Goal: Information Seeking & Learning: Find specific fact

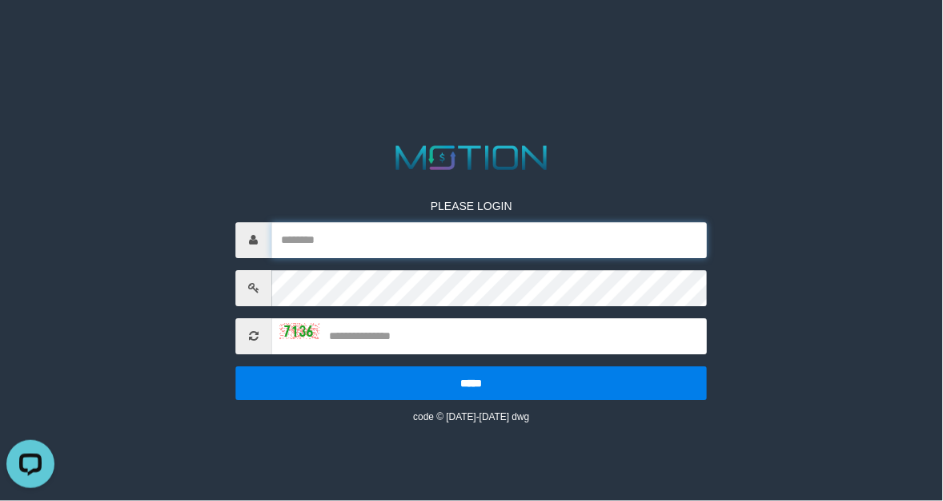
click at [426, 247] on input "text" at bounding box center [490, 240] width 436 height 36
click at [434, 229] on input "text" at bounding box center [490, 240] width 436 height 36
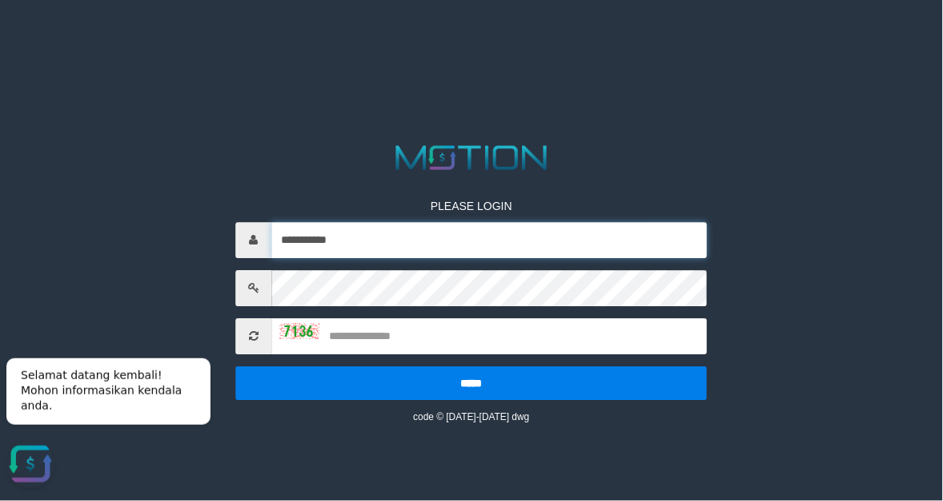
type input "**********"
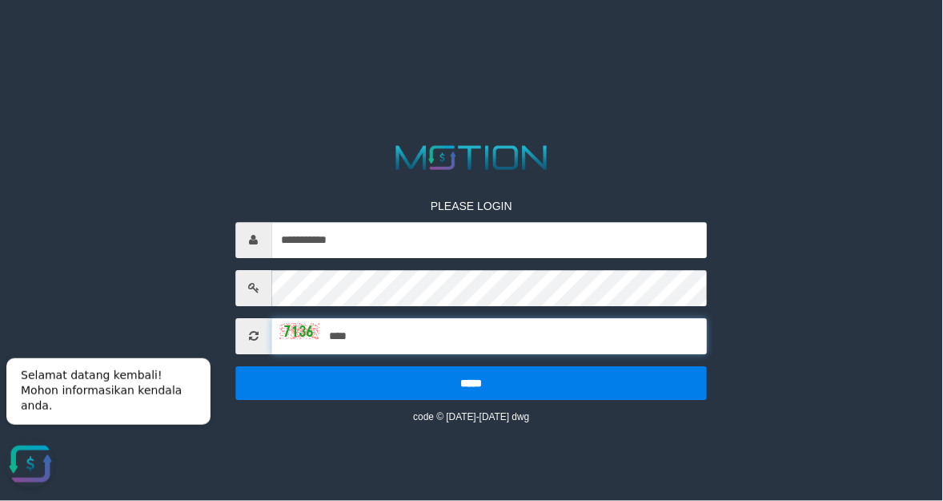
type input "****"
click at [235, 366] on input "*****" at bounding box center [471, 383] width 472 height 34
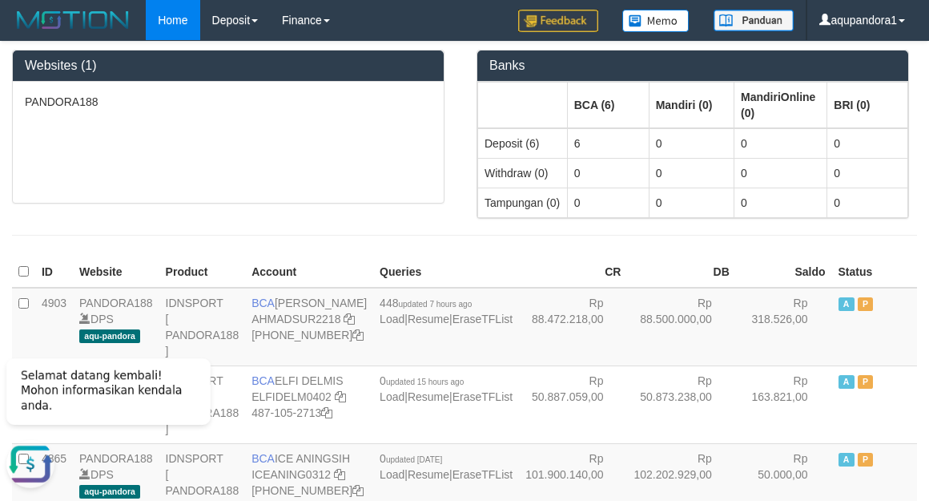
drag, startPoint x: 365, startPoint y: 243, endPoint x: 351, endPoint y: 240, distance: 14.6
click at [351, 240] on div at bounding box center [464, 235] width 929 height 33
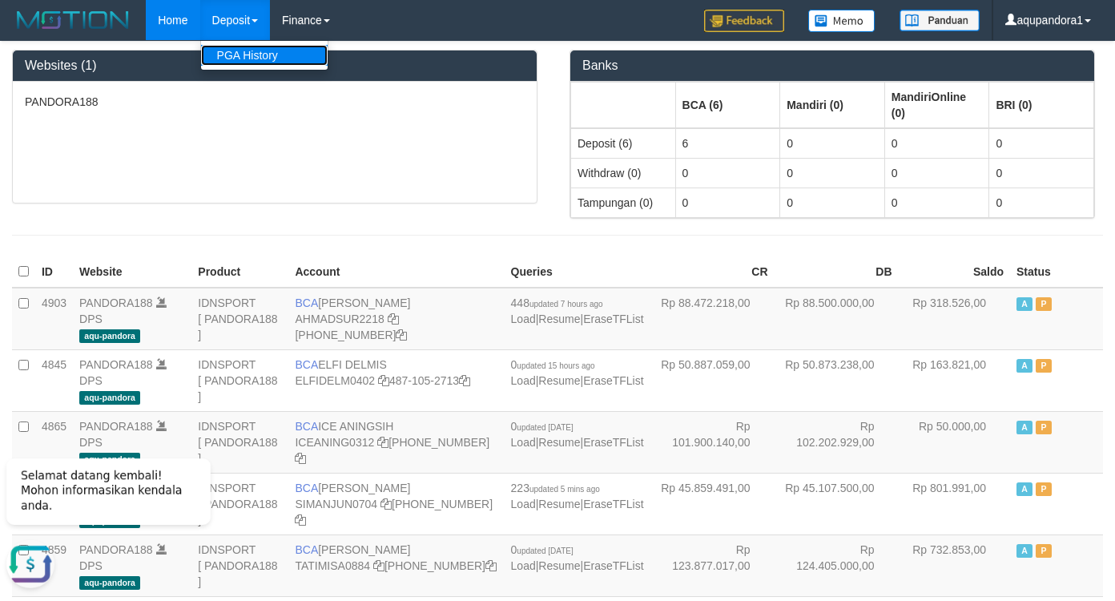
click at [255, 46] on link "PGA History" at bounding box center [264, 55] width 127 height 21
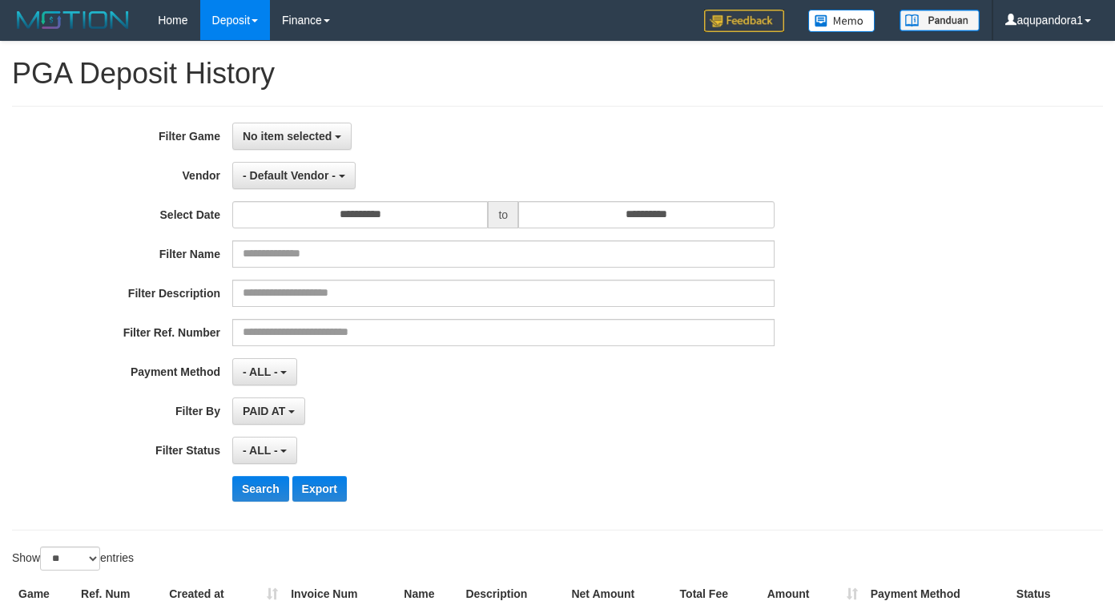
select select
select select "**"
click at [327, 147] on button "No item selected" at bounding box center [291, 136] width 119 height 27
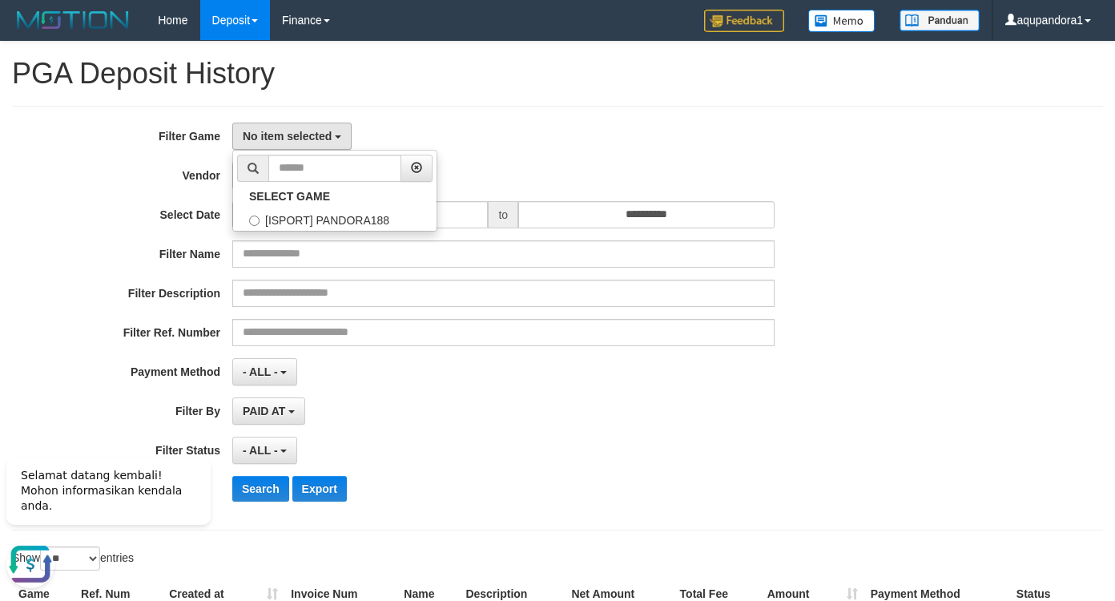
drag, startPoint x: 324, startPoint y: 236, endPoint x: 327, endPoint y: 224, distance: 12.3
click at [324, 234] on div "**********" at bounding box center [464, 318] width 929 height 391
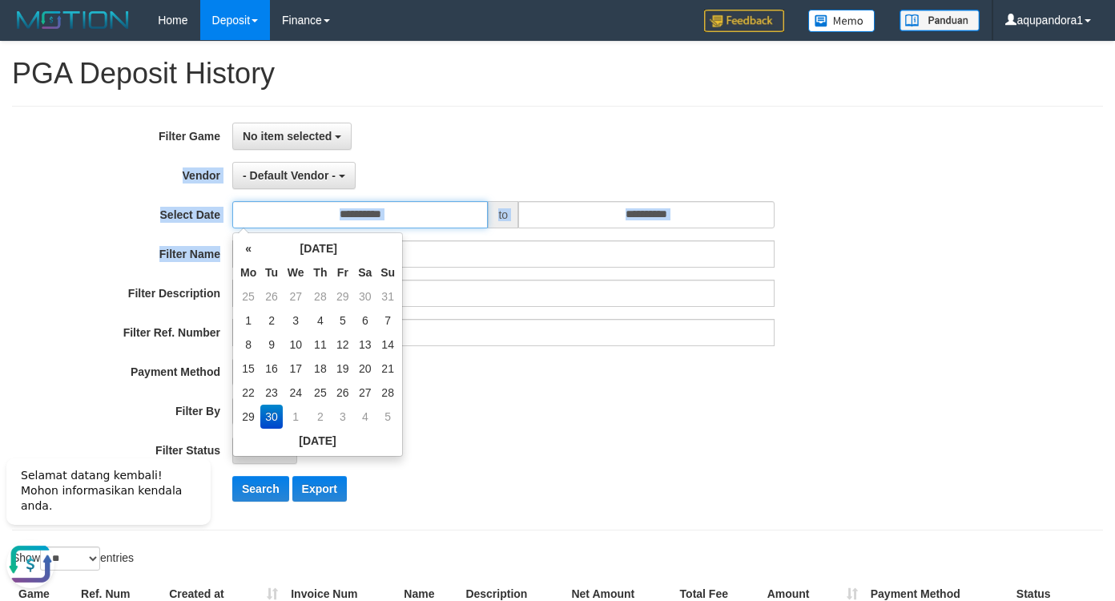
click at [327, 224] on input "**********" at bounding box center [359, 214] width 255 height 27
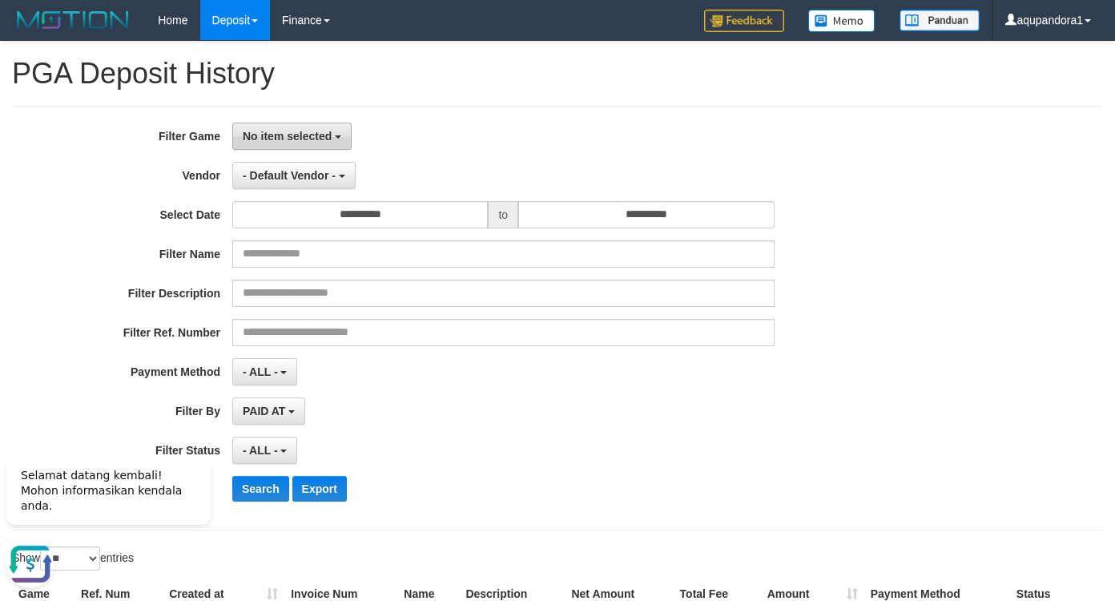
click at [300, 123] on button "No item selected" at bounding box center [291, 136] width 119 height 27
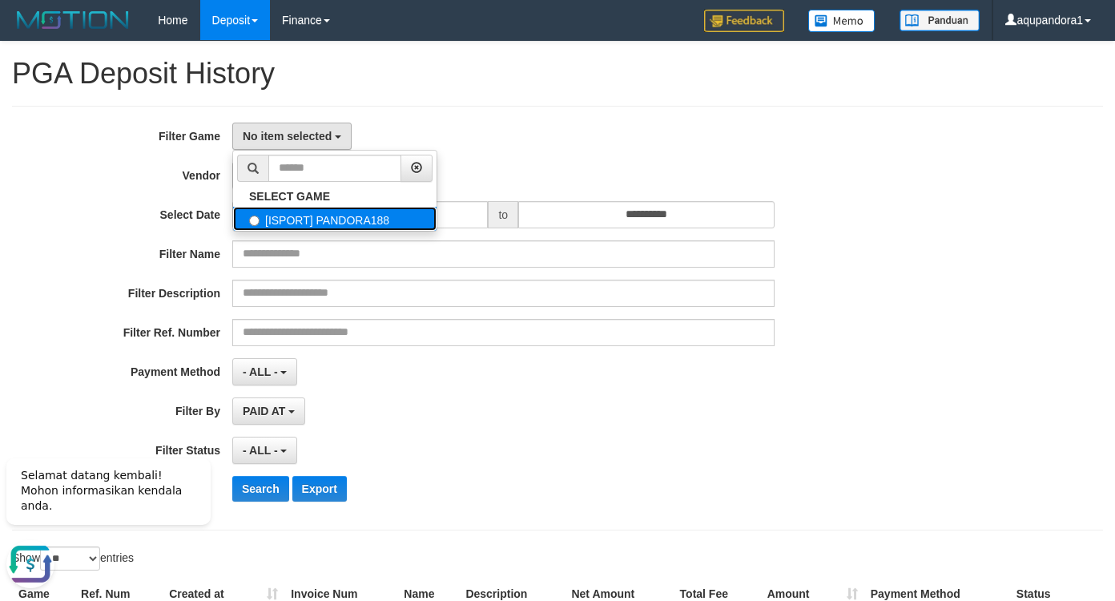
click at [288, 217] on label "[ISPORT] PANDORA188" at bounding box center [334, 219] width 203 height 24
select select "***"
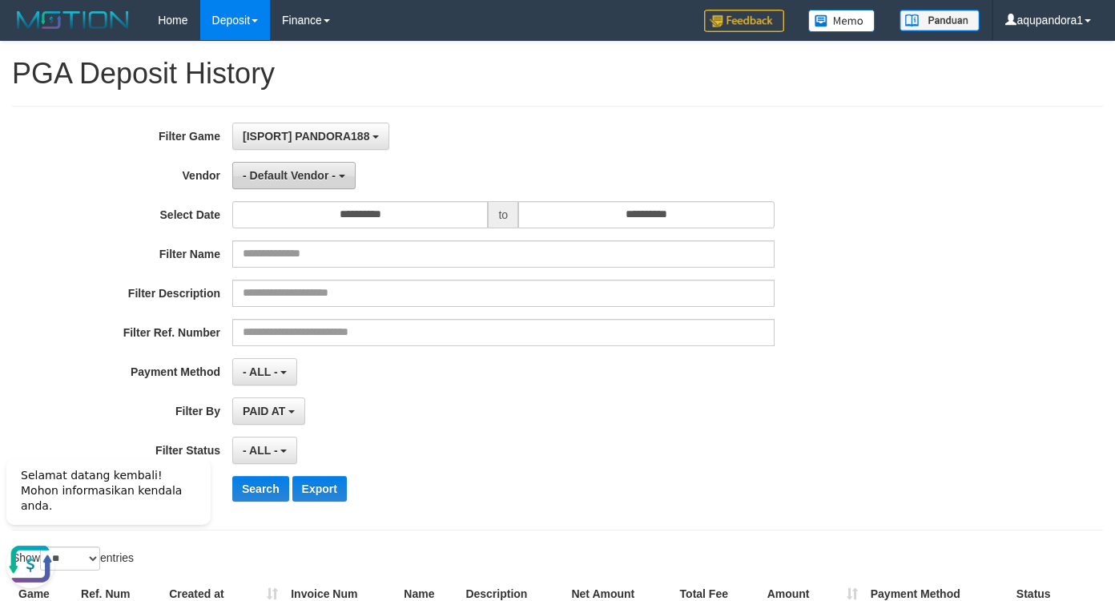
click at [332, 171] on span "- Default Vendor -" at bounding box center [289, 175] width 93 height 13
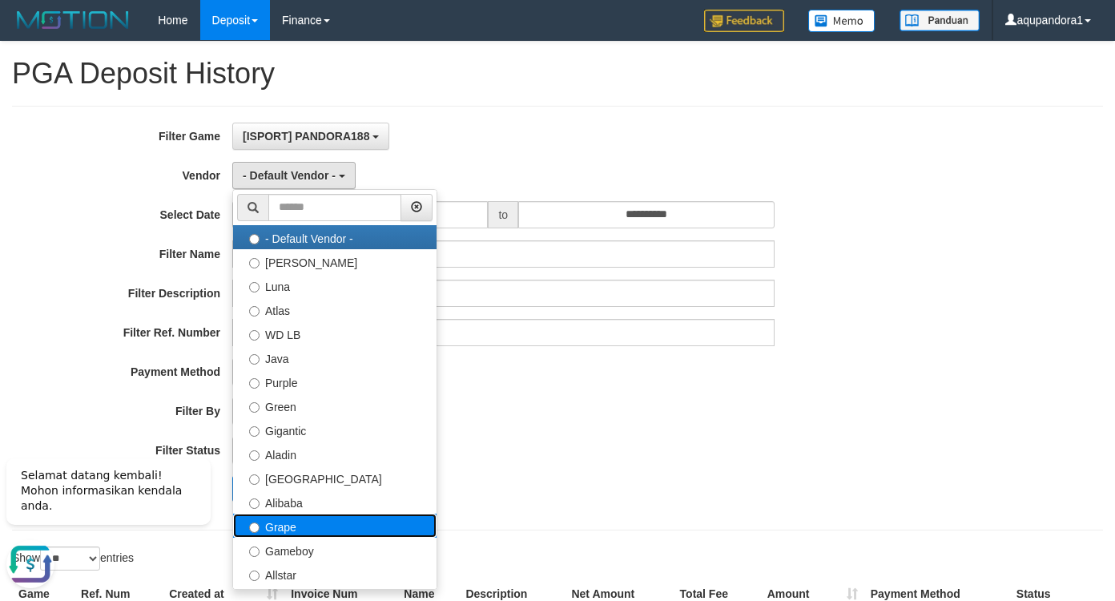
click at [288, 529] on label "Grape" at bounding box center [334, 525] width 203 height 24
select select "**********"
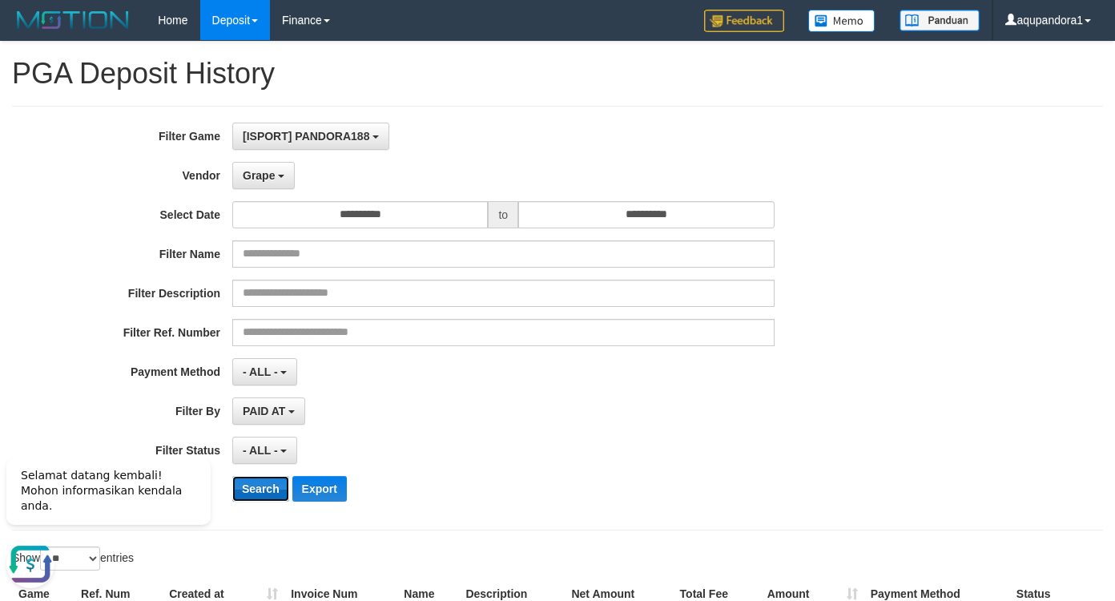
click at [245, 496] on button "Search" at bounding box center [260, 489] width 57 height 26
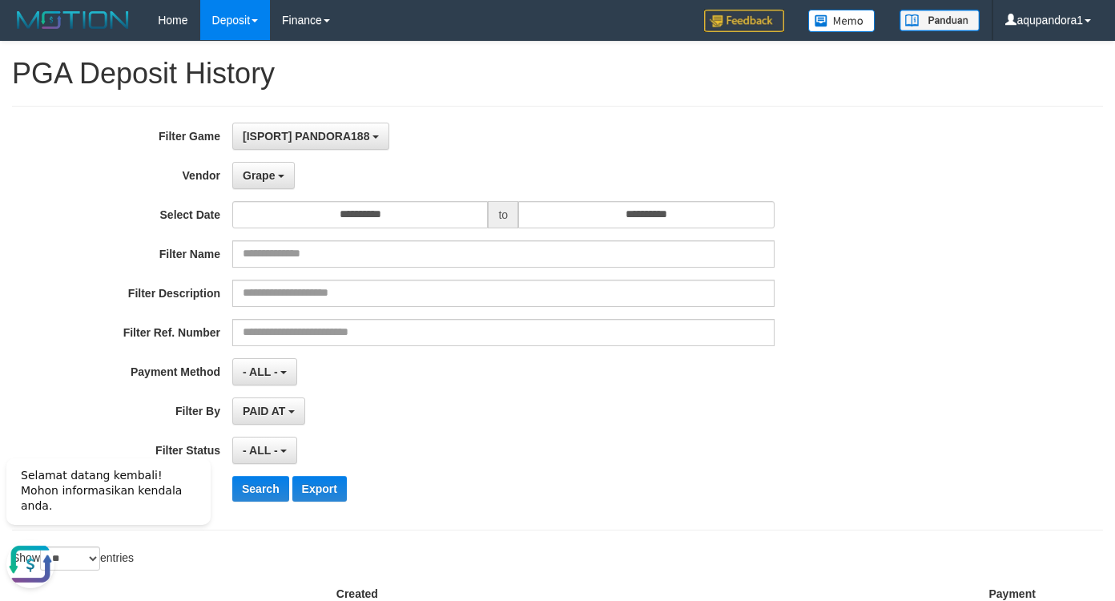
click at [408, 491] on div "Search Export" at bounding box center [580, 489] width 697 height 26
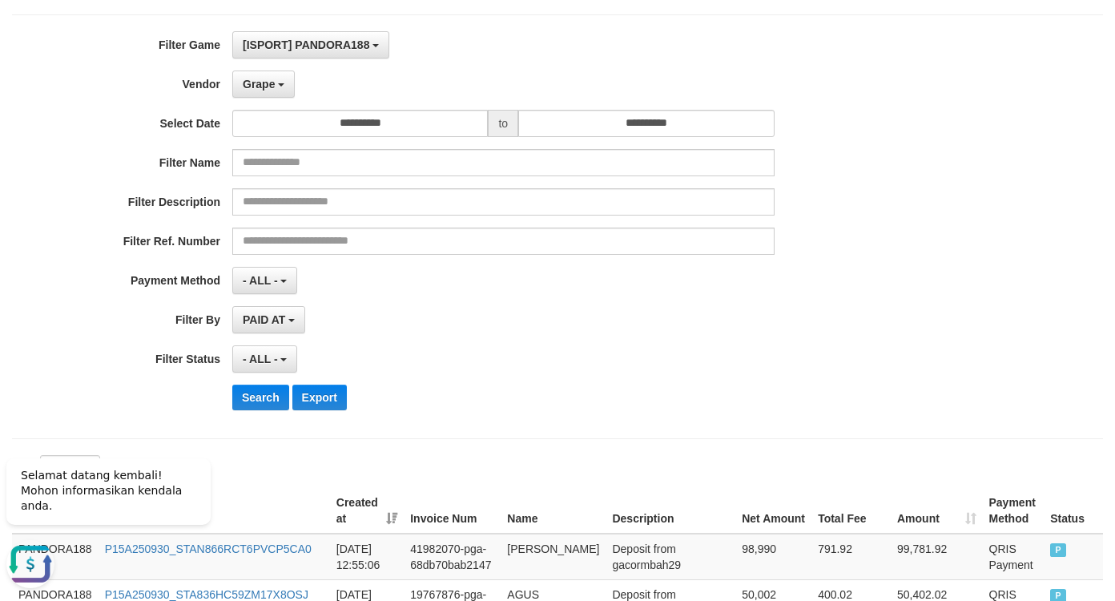
scroll to position [159, 0]
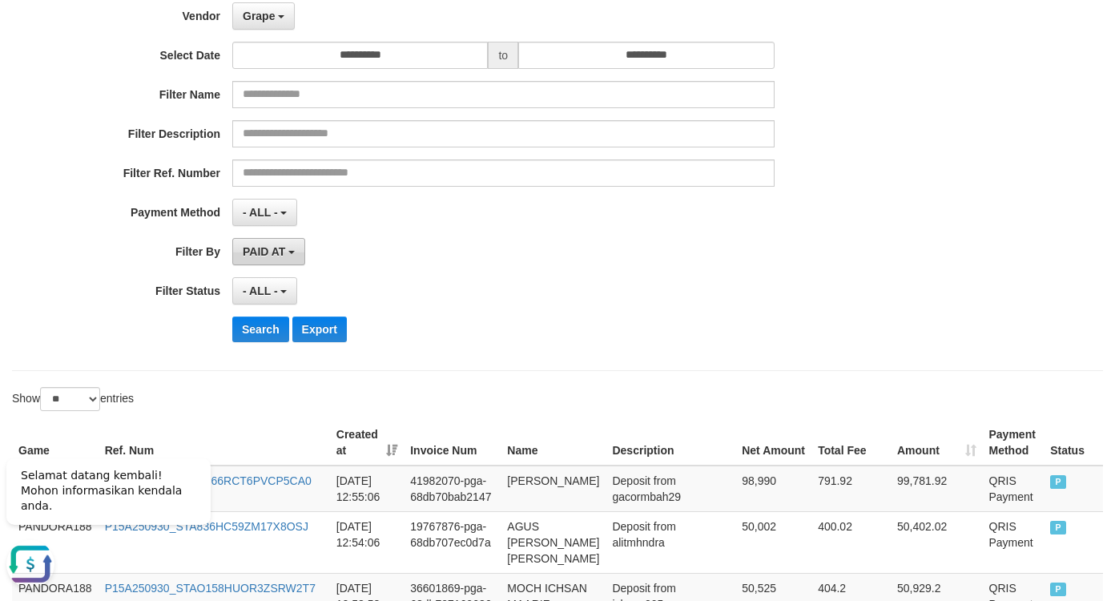
click at [284, 252] on span "PAID AT" at bounding box center [264, 251] width 42 height 13
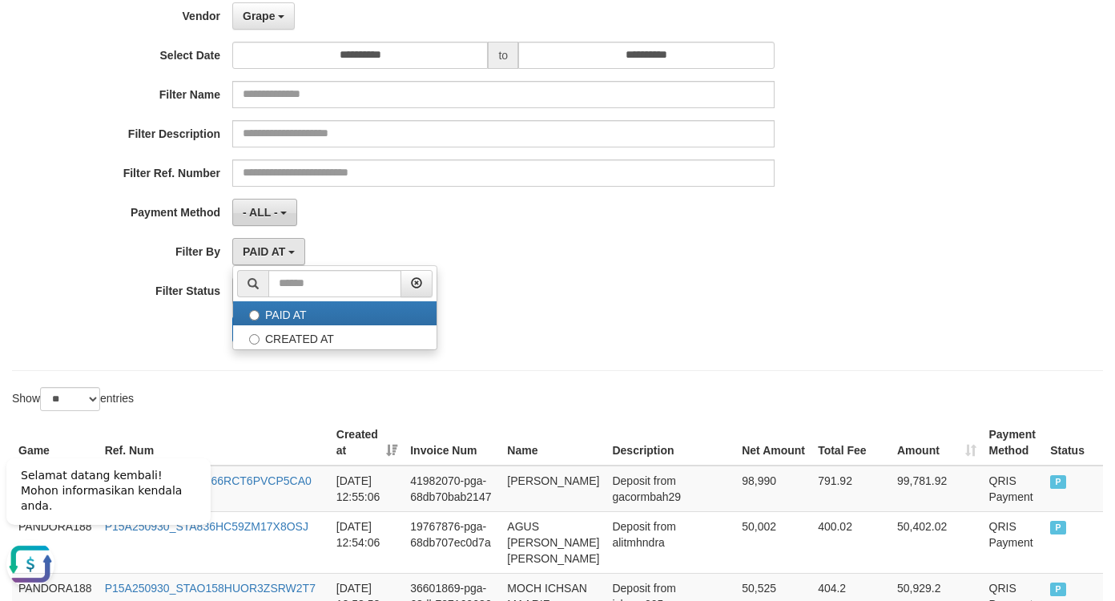
click at [267, 223] on button "- ALL -" at bounding box center [264, 212] width 65 height 27
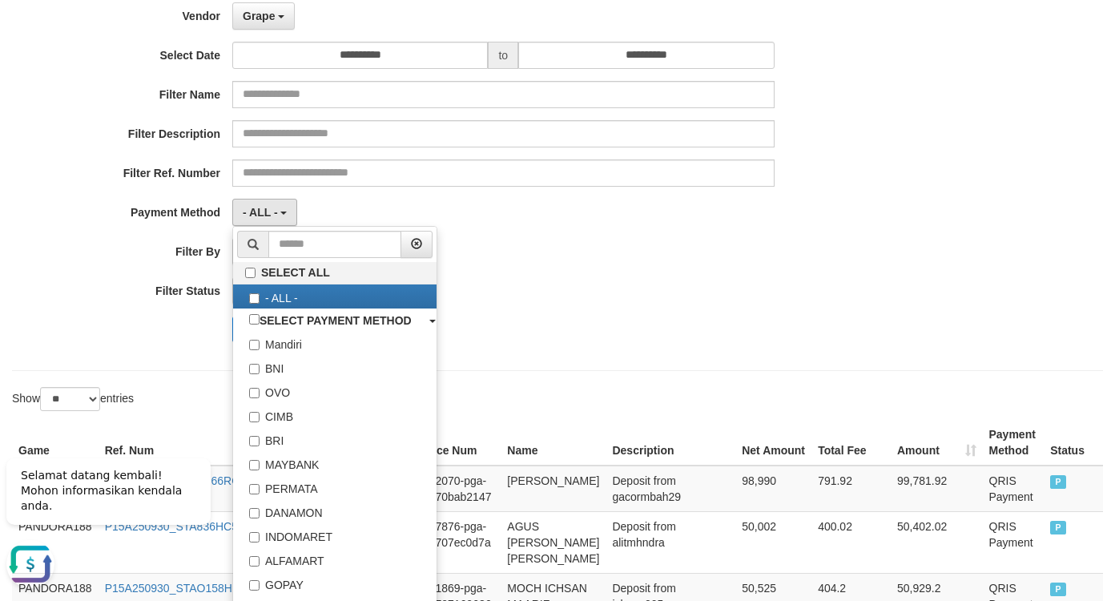
click at [423, 203] on div "- ALL - SELECT ALL - ALL - SELECT PAYMENT METHOD Mandiri BNI OVO CIMB BRI MAYBA…" at bounding box center [503, 212] width 542 height 27
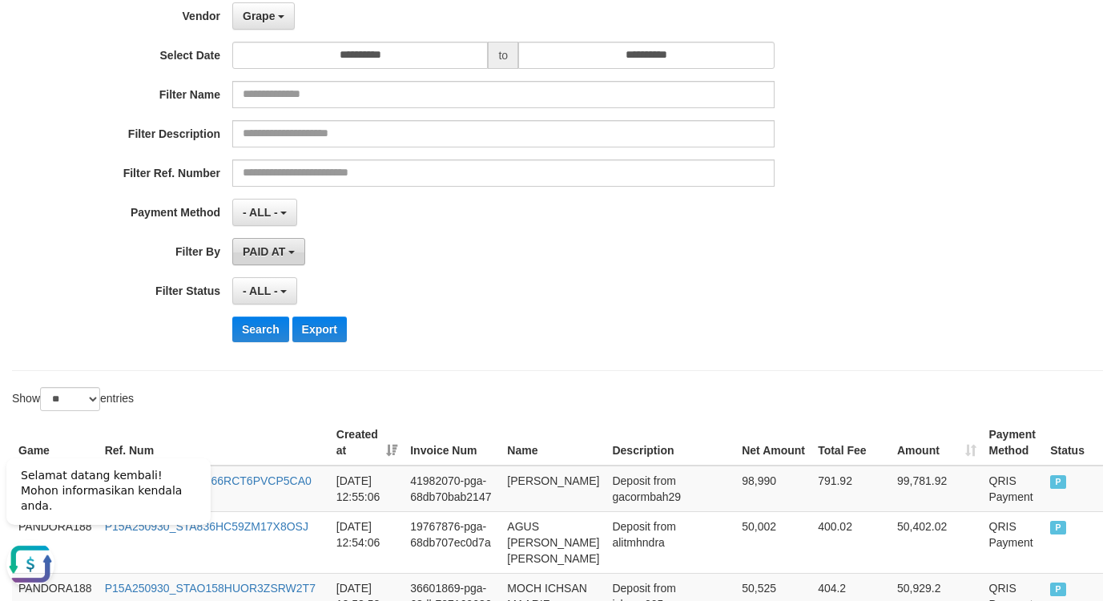
click at [284, 250] on span "PAID AT" at bounding box center [264, 251] width 42 height 13
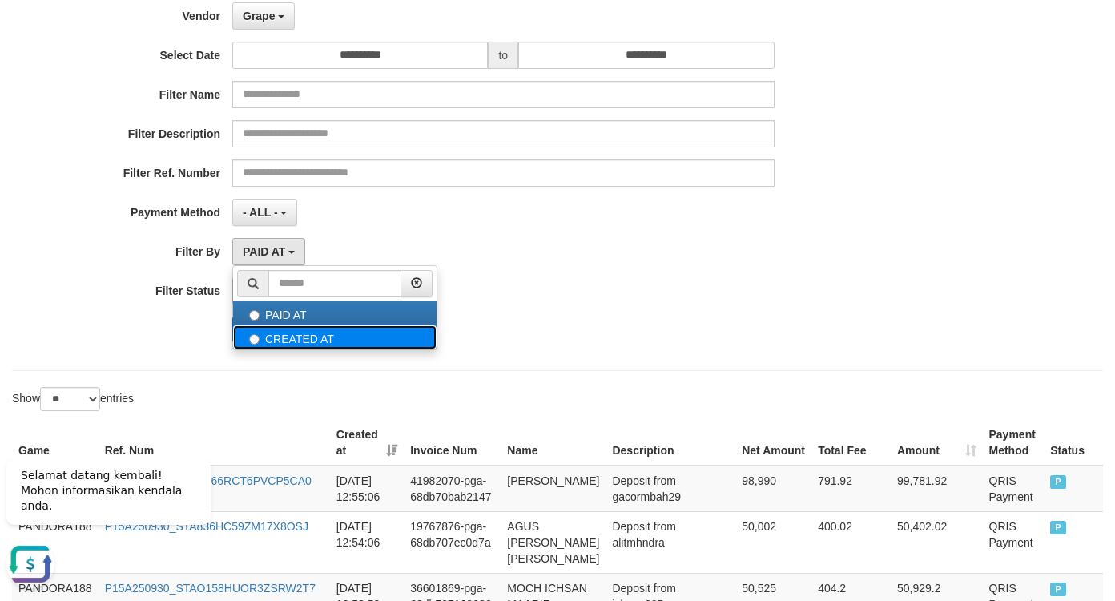
click at [288, 344] on label "CREATED AT" at bounding box center [334, 337] width 203 height 24
select select "*"
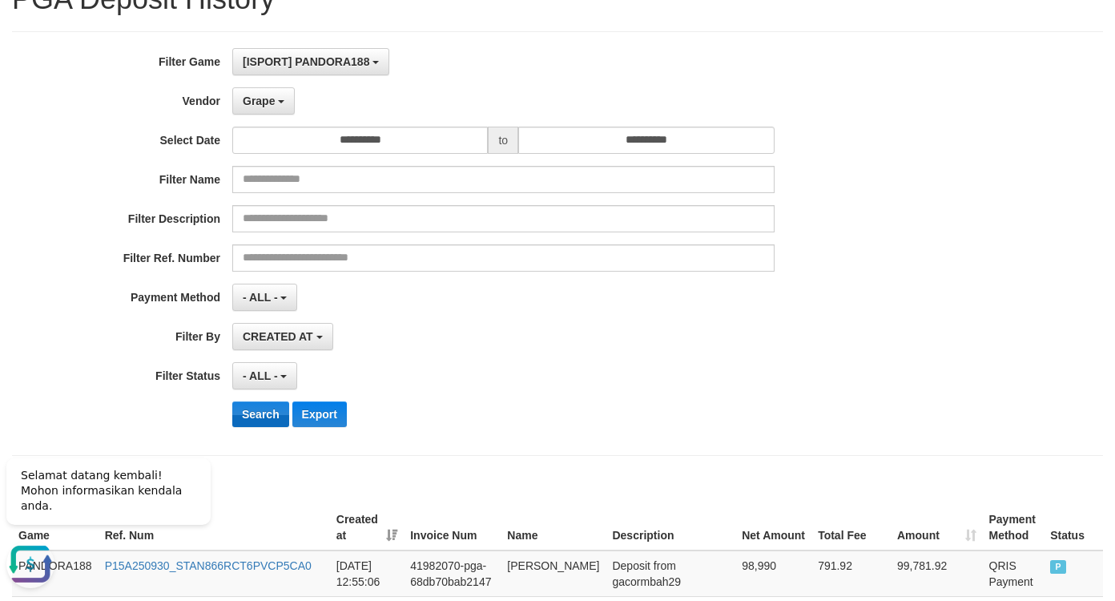
scroll to position [0, 0]
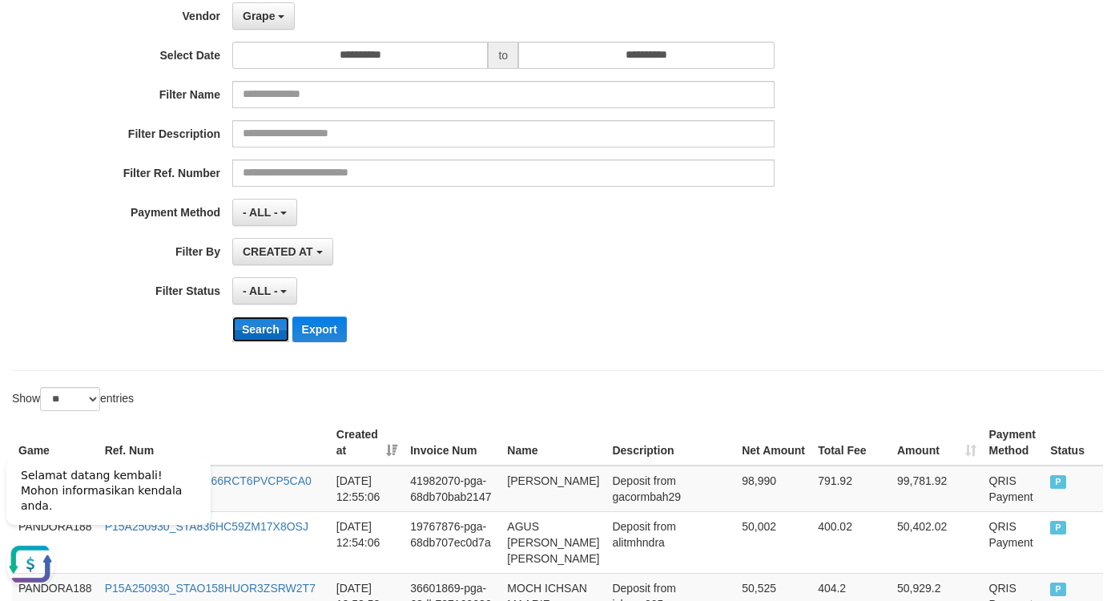
click at [245, 340] on button "Search" at bounding box center [260, 329] width 57 height 26
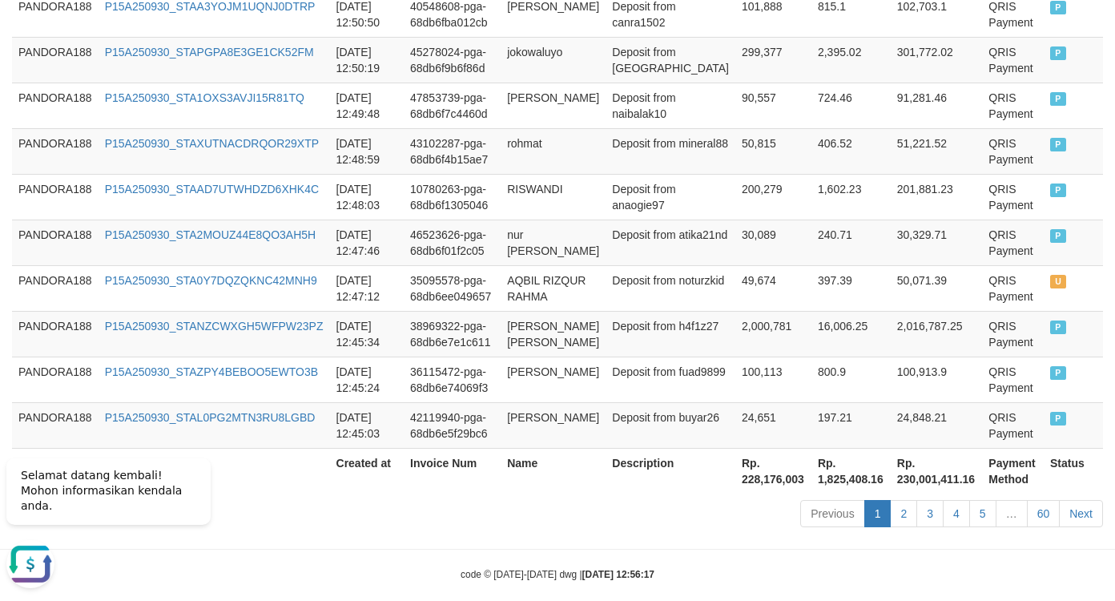
scroll to position [1386, 0]
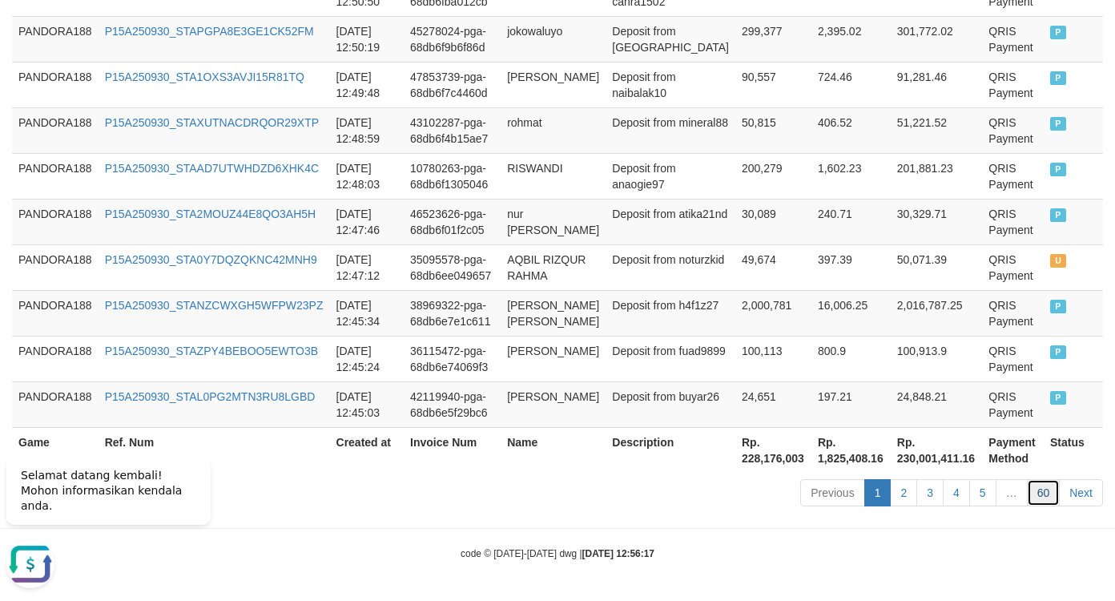
click at [1045, 495] on link "60" at bounding box center [1044, 492] width 34 height 27
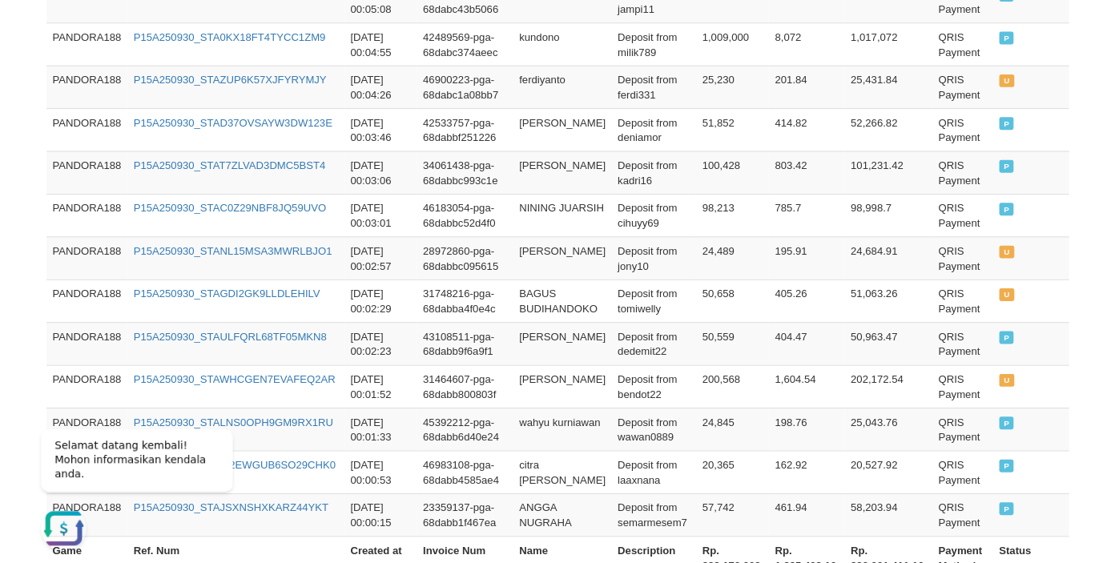
scroll to position [986, 0]
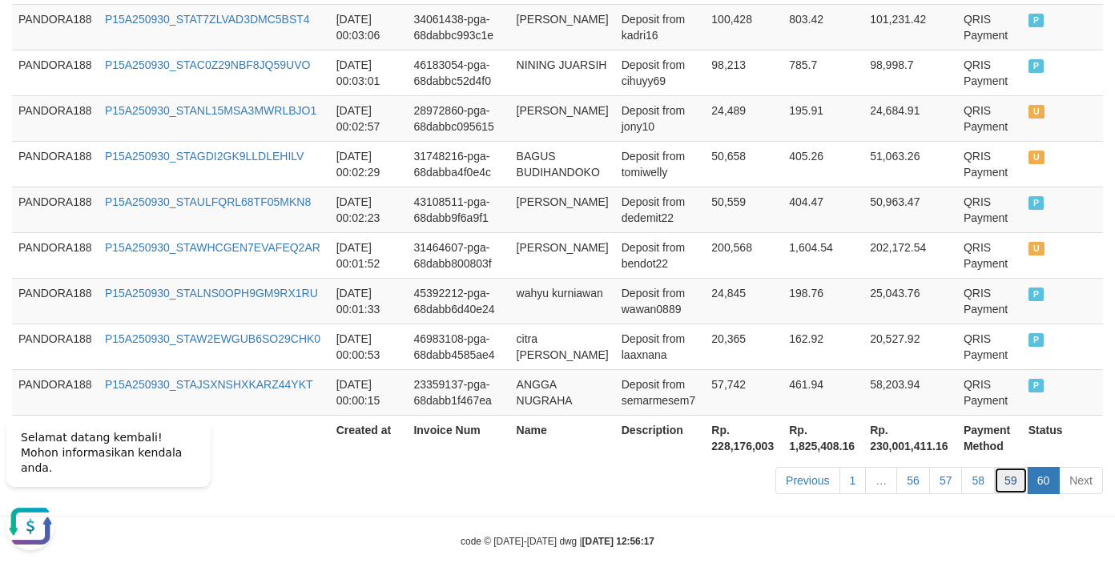
click at [1008, 481] on link "59" at bounding box center [1011, 480] width 34 height 27
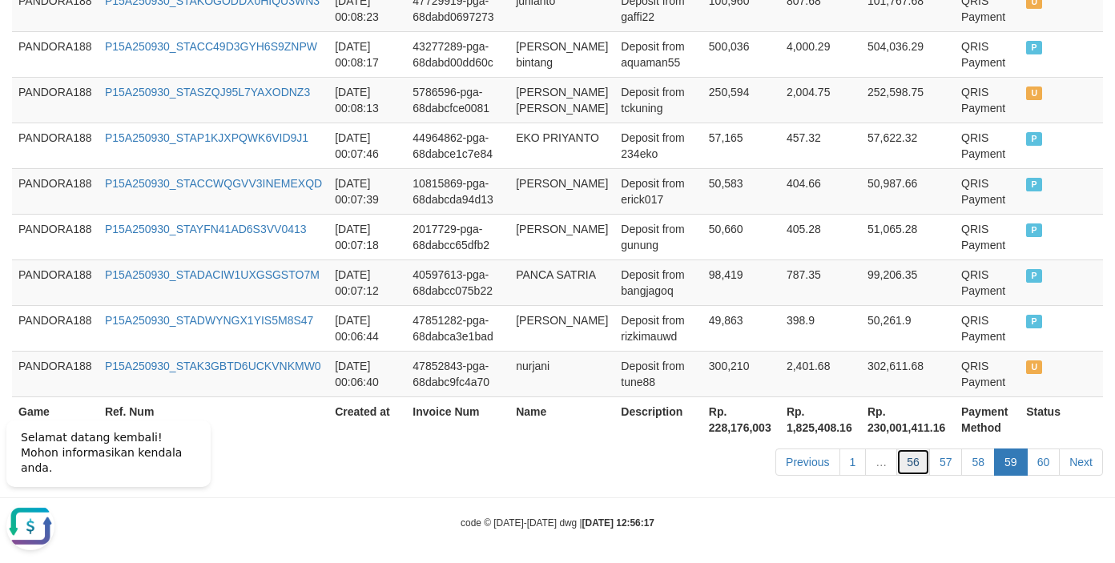
click at [911, 476] on link "56" at bounding box center [913, 462] width 34 height 27
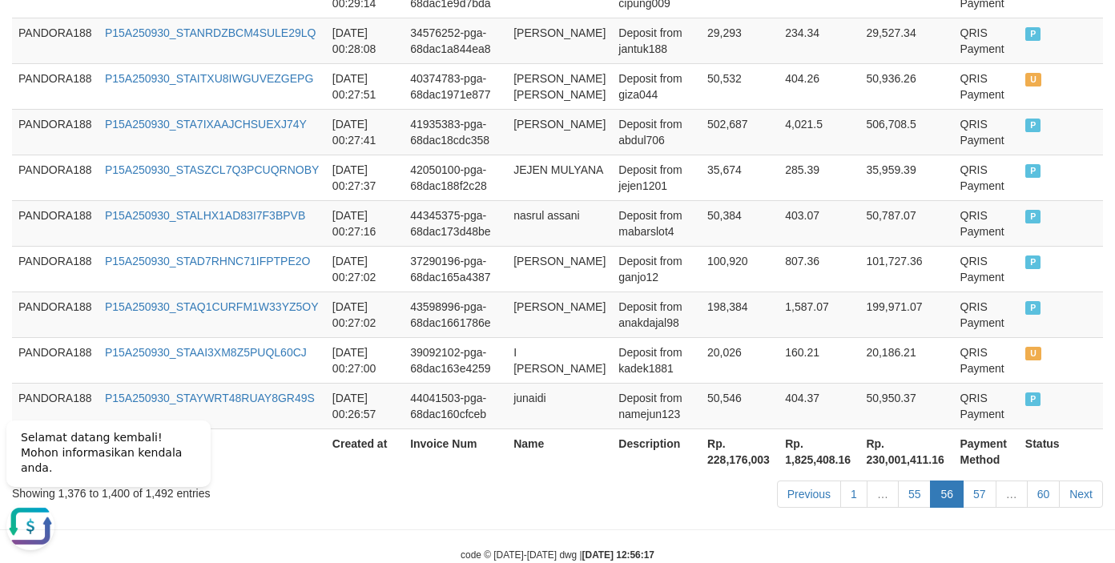
scroll to position [1402, 0]
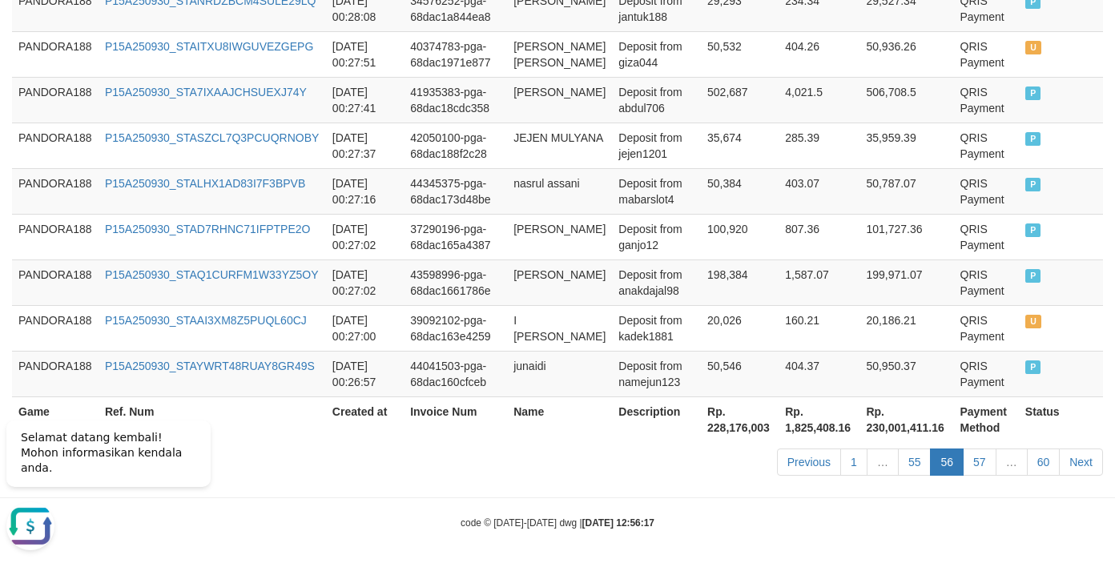
click at [911, 476] on link "55" at bounding box center [915, 462] width 34 height 27
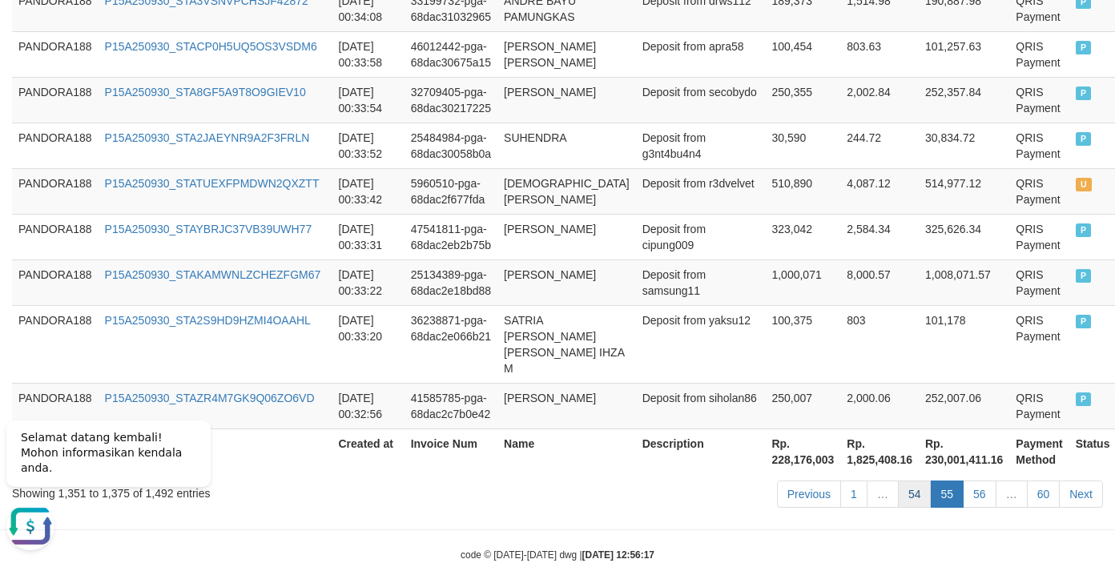
click at [911, 497] on link "54" at bounding box center [915, 494] width 34 height 27
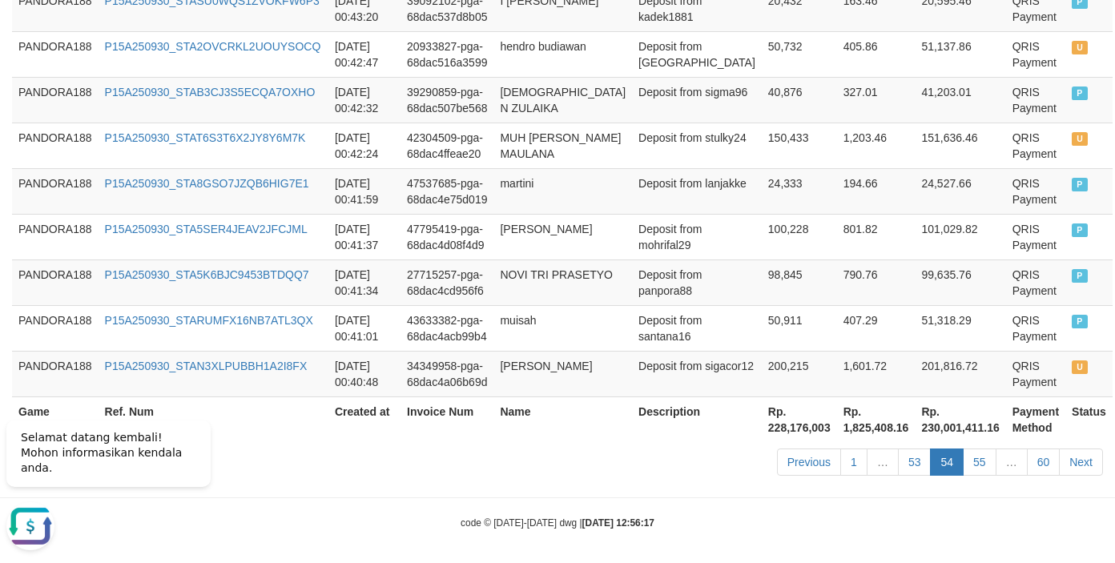
click at [911, 476] on link "53" at bounding box center [915, 462] width 34 height 27
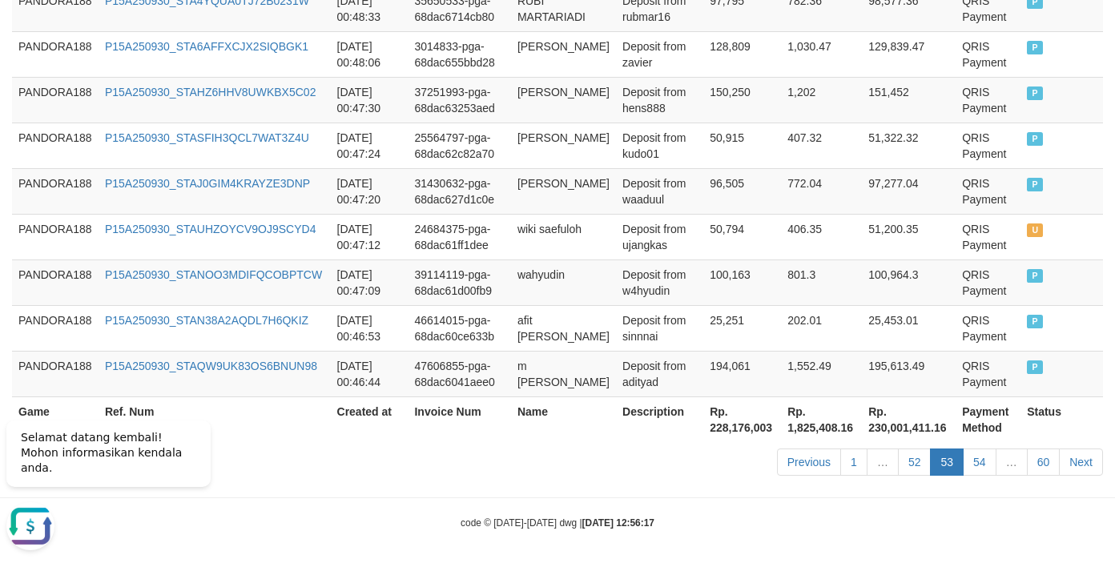
scroll to position [1354, 0]
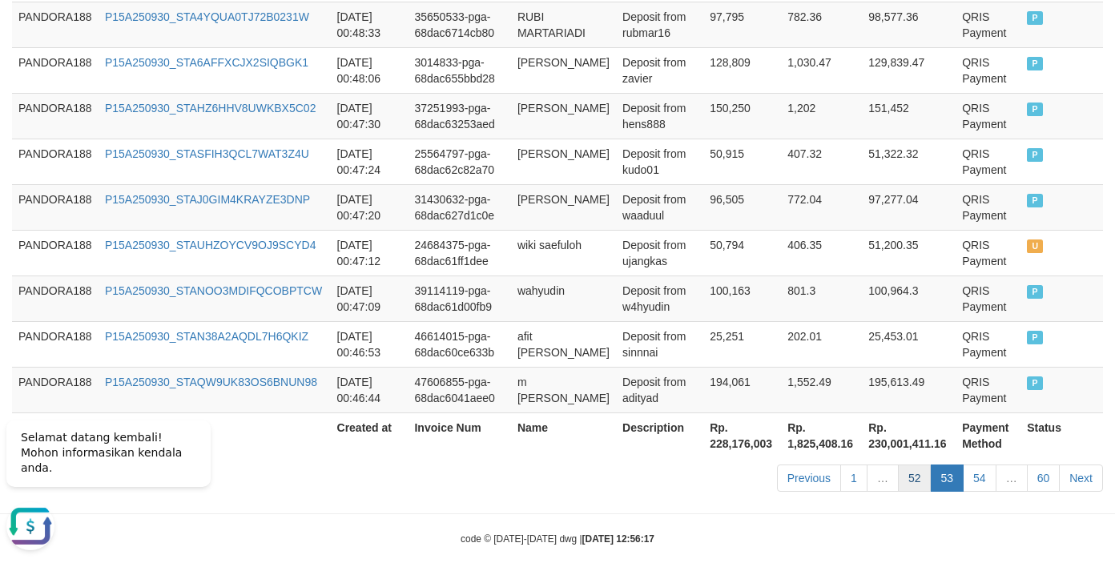
click at [911, 492] on link "52" at bounding box center [915, 478] width 34 height 27
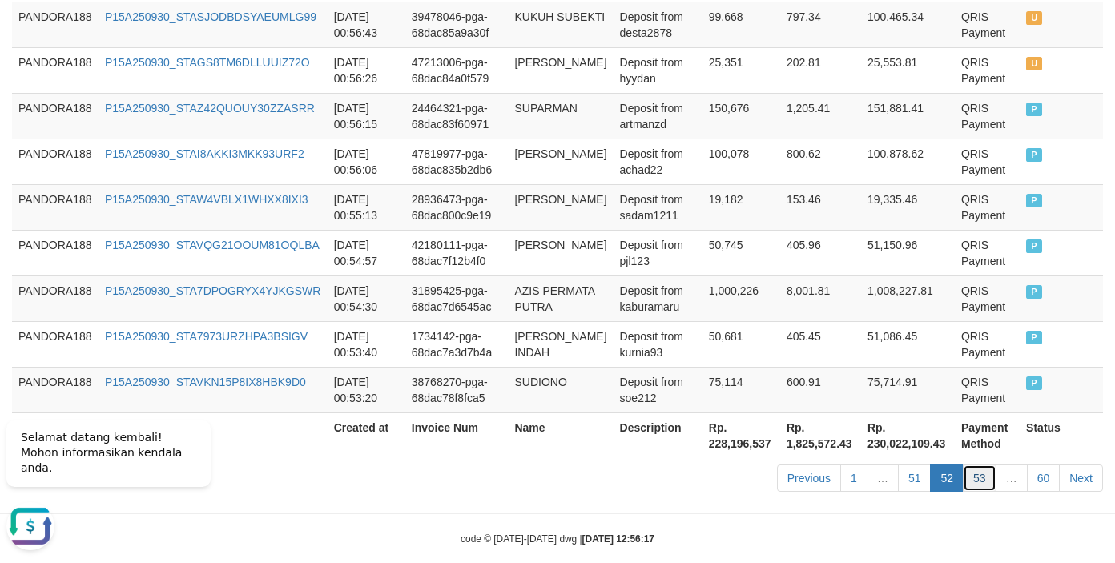
click at [971, 492] on link "53" at bounding box center [980, 478] width 34 height 27
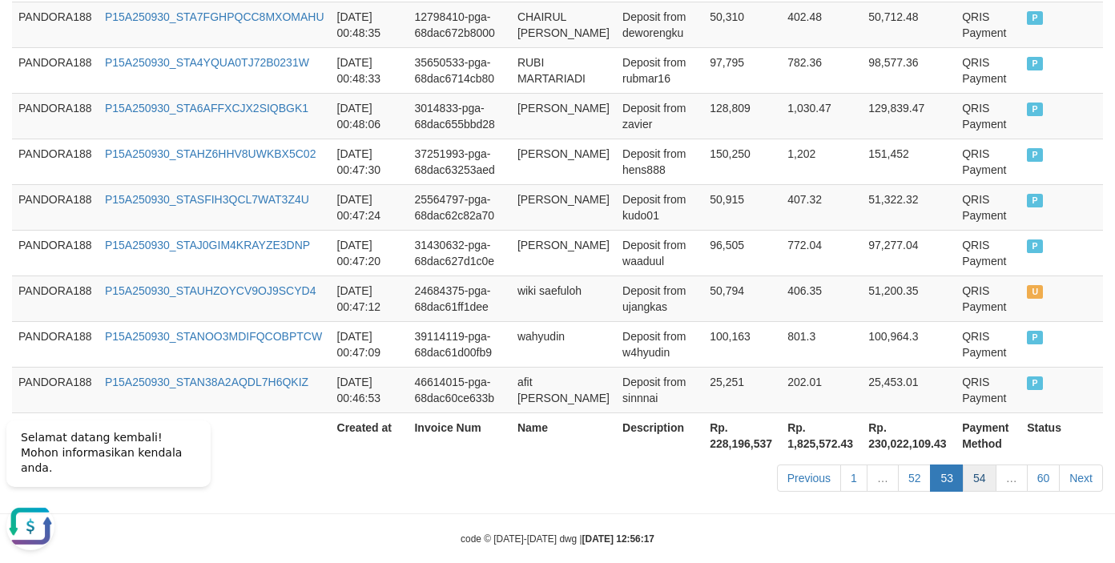
click at [976, 490] on link "54" at bounding box center [980, 478] width 34 height 27
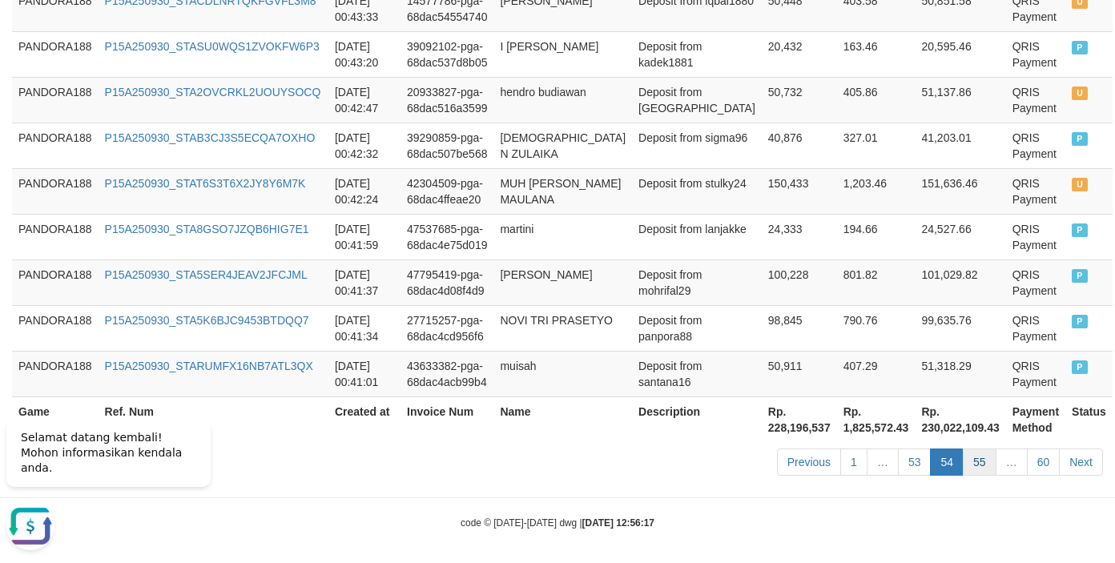
click at [976, 476] on link "55" at bounding box center [980, 462] width 34 height 27
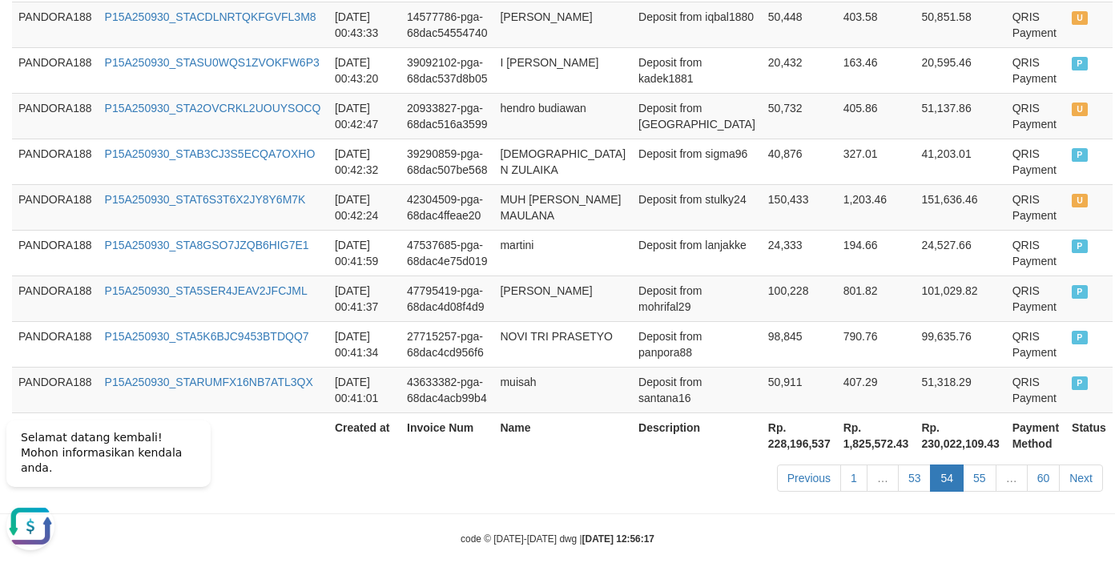
click at [584, 497] on div "Previous 1 … 53 54 55 … 60 Next" at bounding box center [790, 480] width 626 height 34
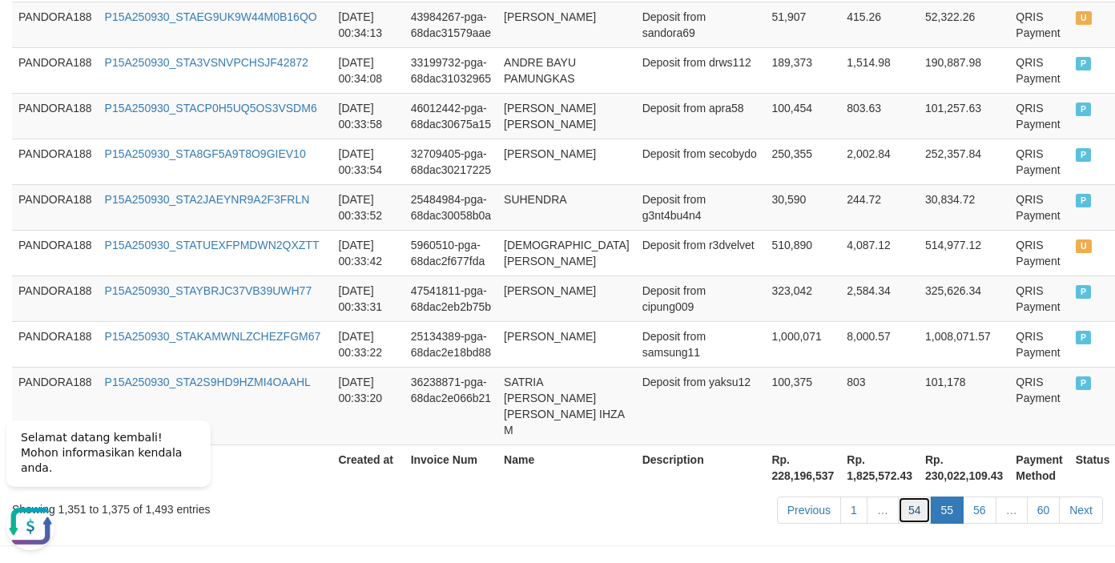
click at [903, 497] on link "54" at bounding box center [915, 510] width 34 height 27
click at [570, 509] on div "Previous 1 … 54 55 56 … 60 Next" at bounding box center [790, 512] width 626 height 34
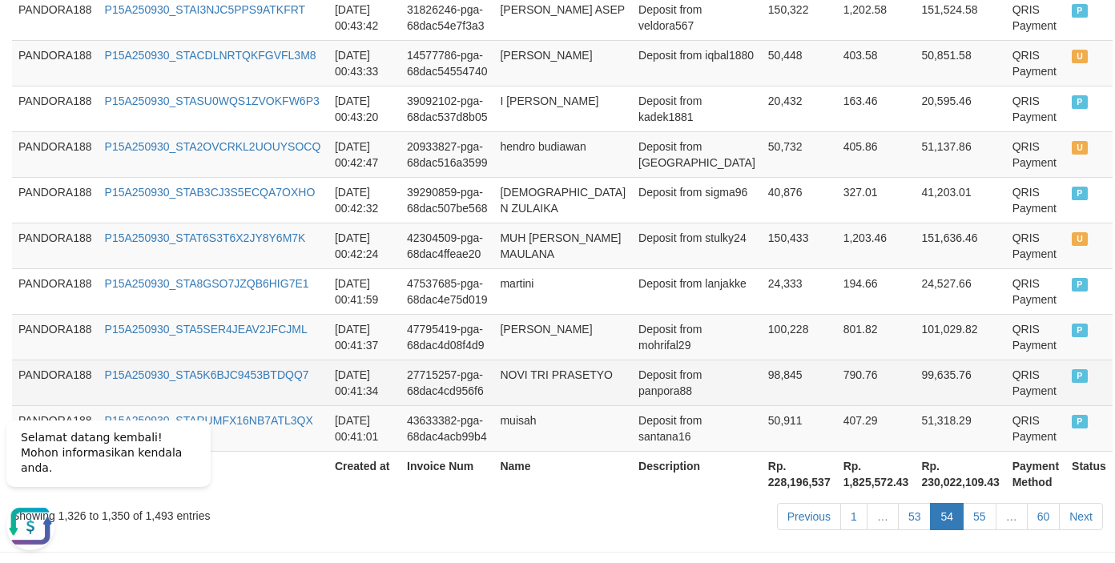
scroll to position [1370, 0]
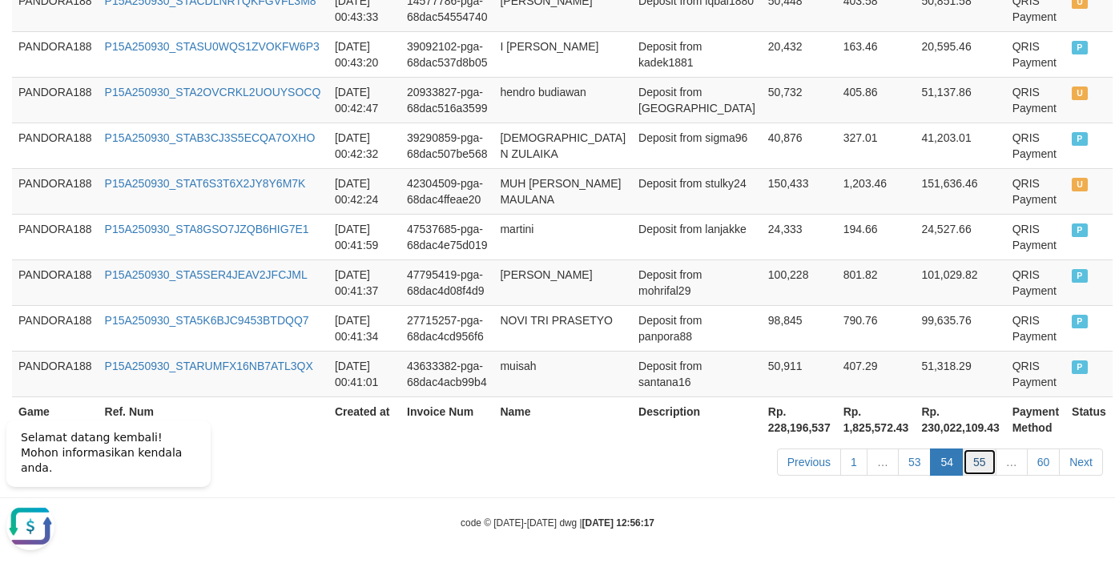
click at [983, 476] on link "55" at bounding box center [980, 462] width 34 height 27
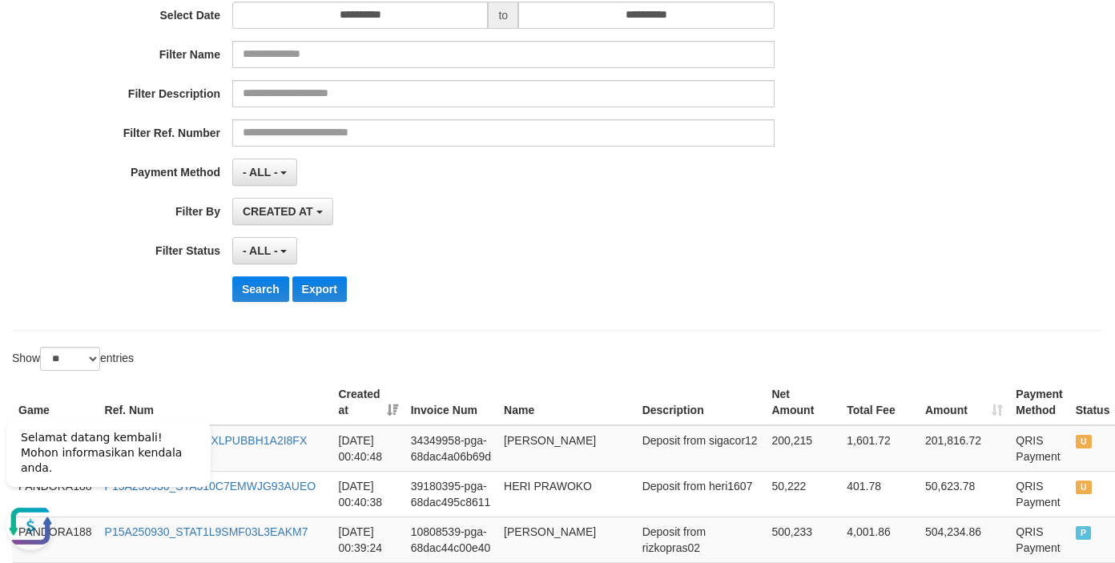
scroll to position [0, 0]
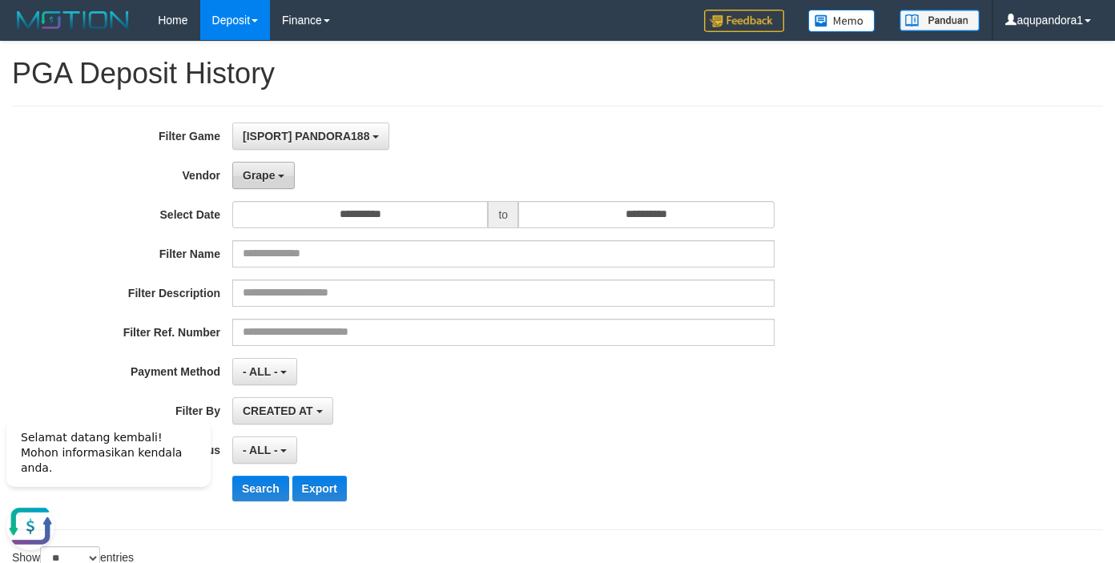
click at [269, 173] on span "Grape" at bounding box center [259, 175] width 32 height 13
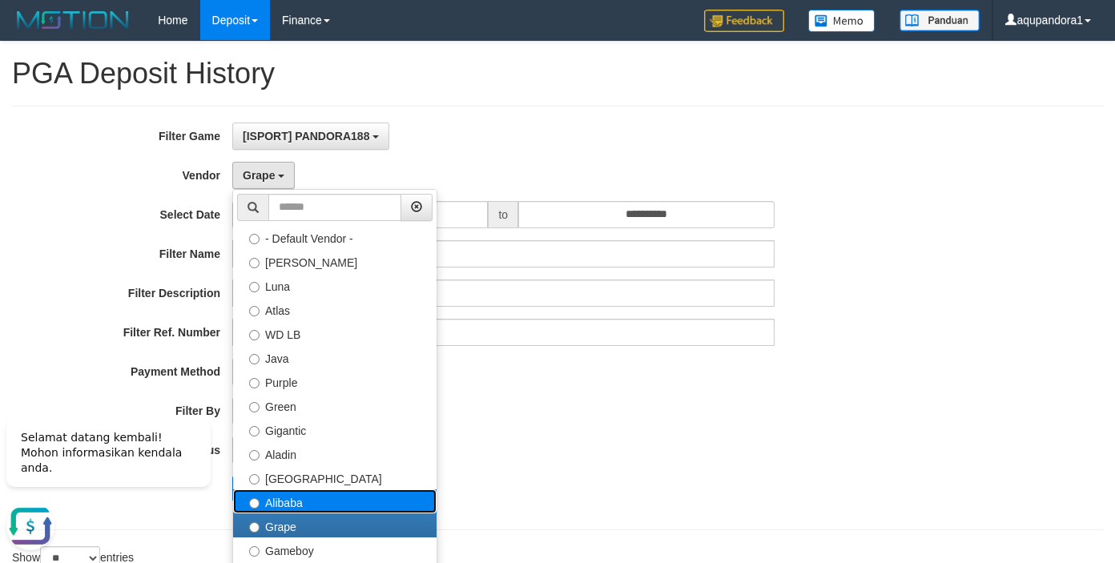
click at [306, 505] on label "Alibaba" at bounding box center [334, 501] width 203 height 24
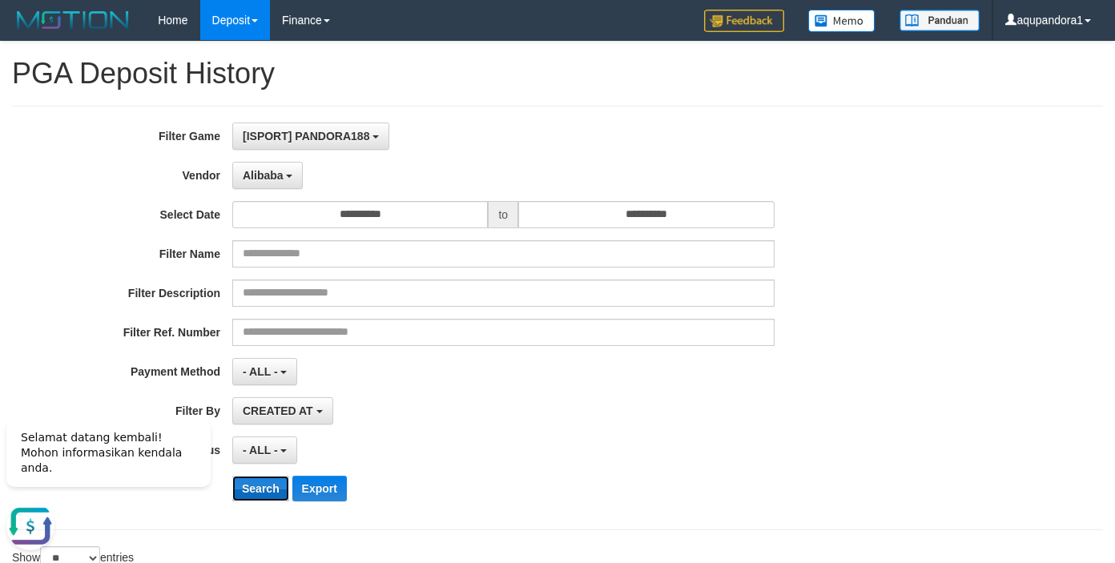
click at [270, 495] on button "Search" at bounding box center [260, 489] width 57 height 26
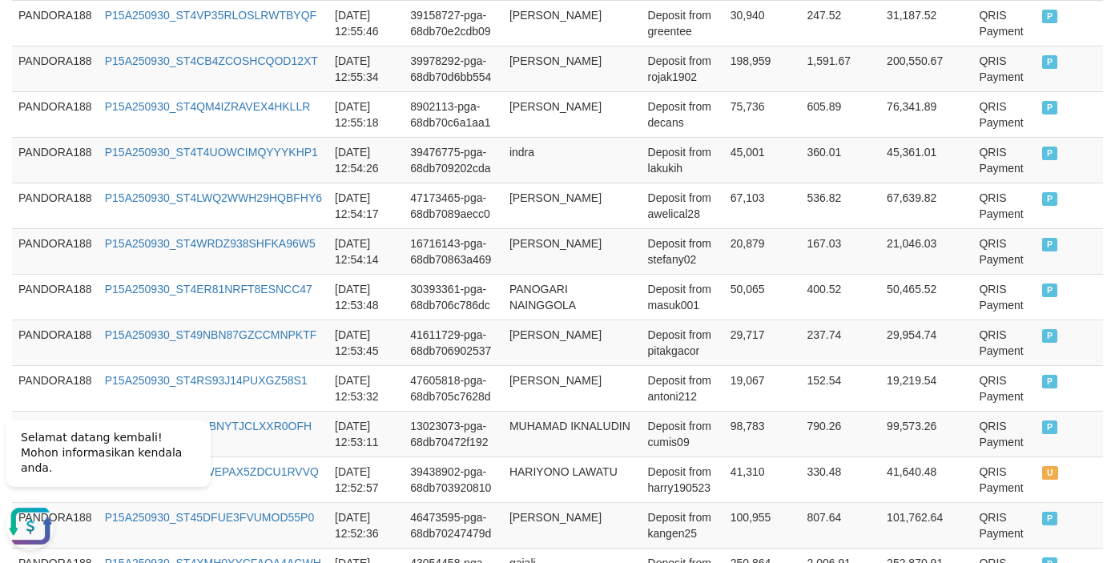
scroll to position [1408, 0]
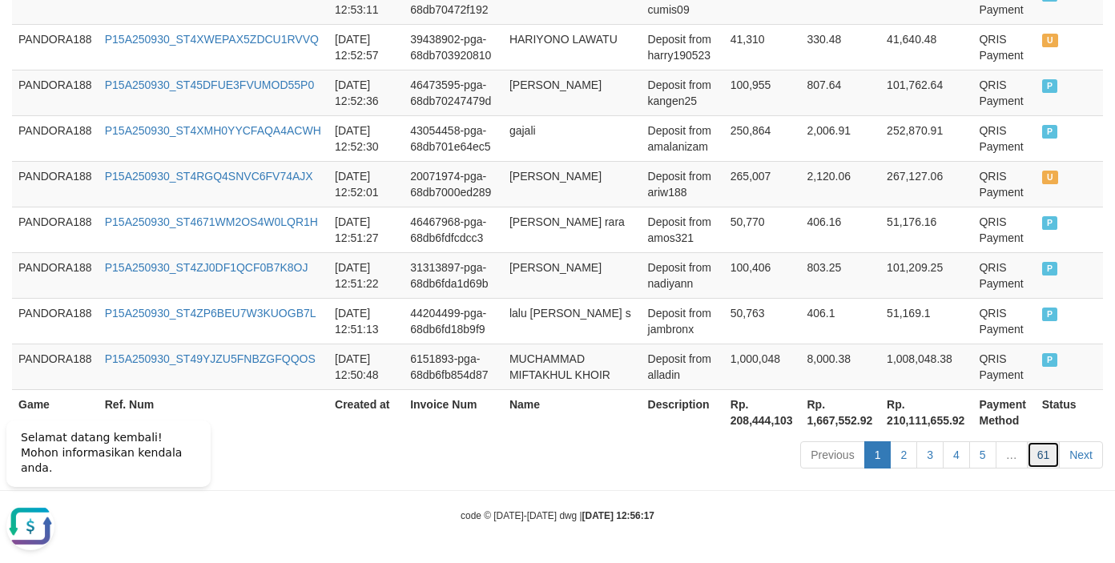
click at [1041, 459] on link "61" at bounding box center [1044, 454] width 34 height 27
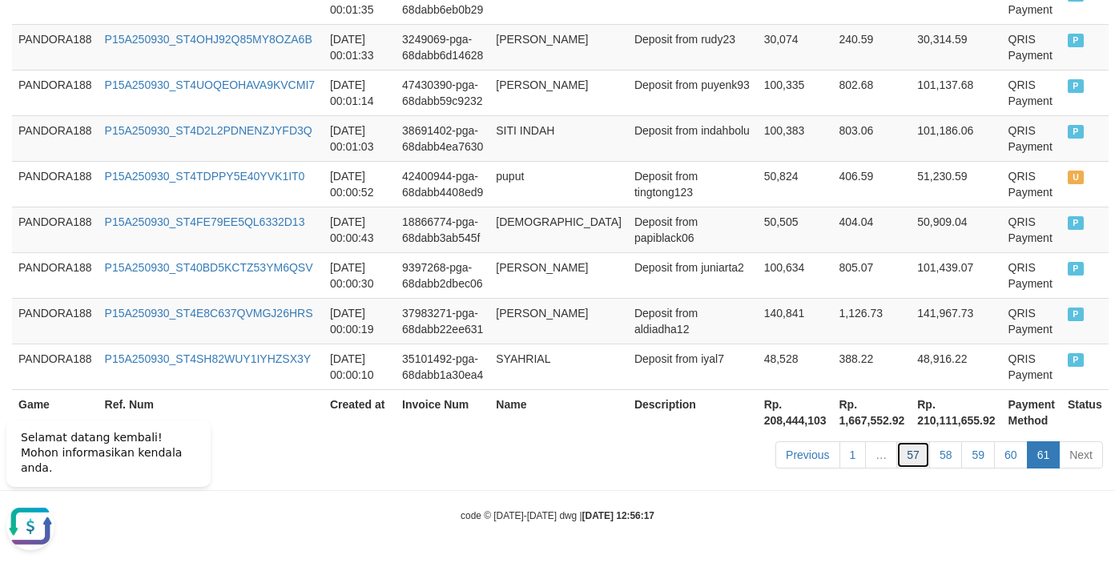
click at [911, 448] on link "57" at bounding box center [913, 454] width 34 height 27
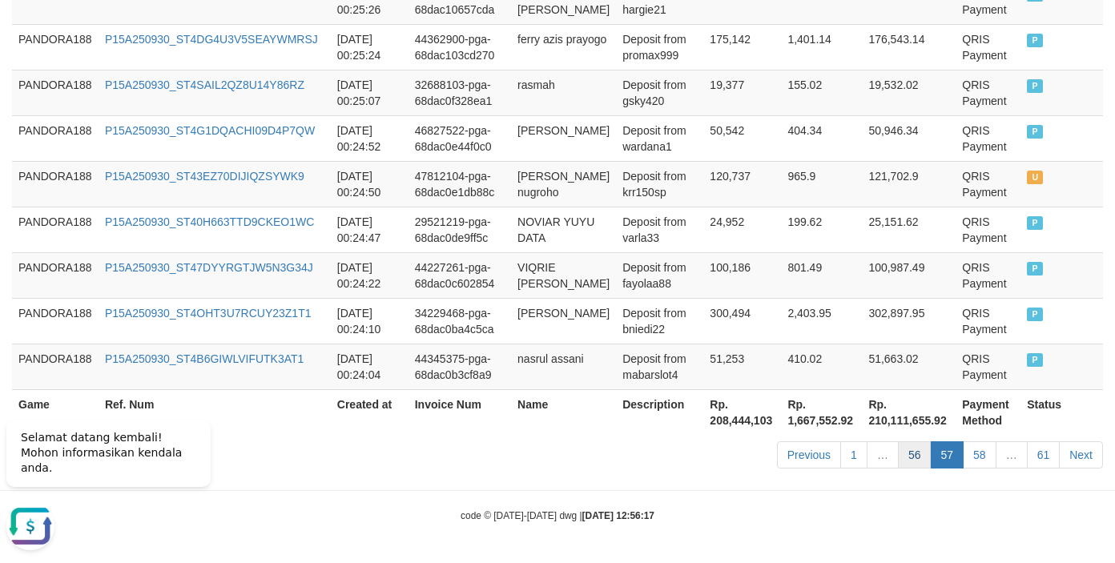
click at [904, 441] on link "56" at bounding box center [915, 454] width 34 height 27
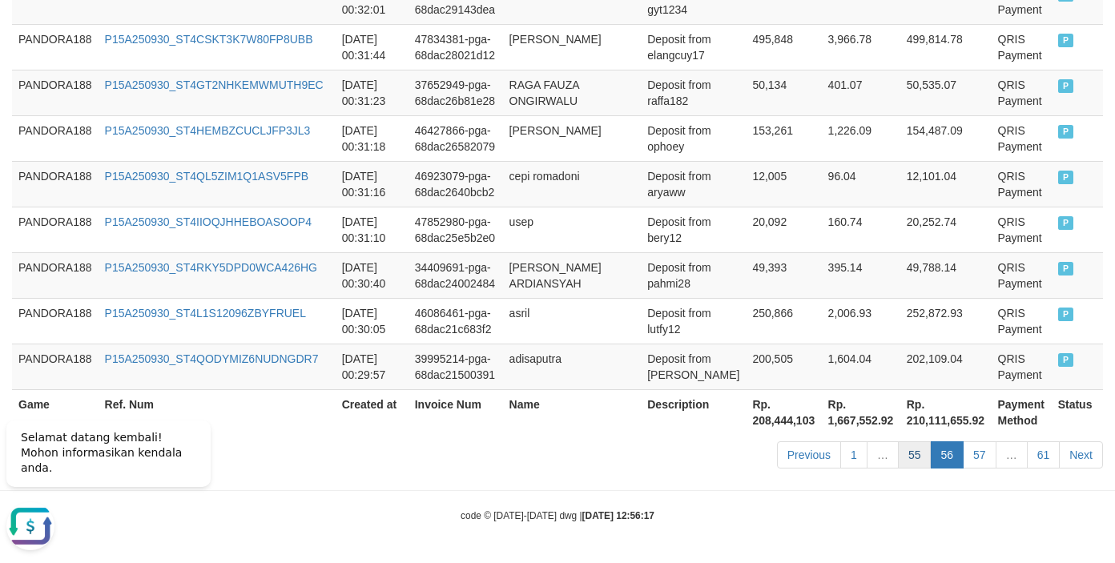
click at [915, 457] on link "55" at bounding box center [915, 454] width 34 height 27
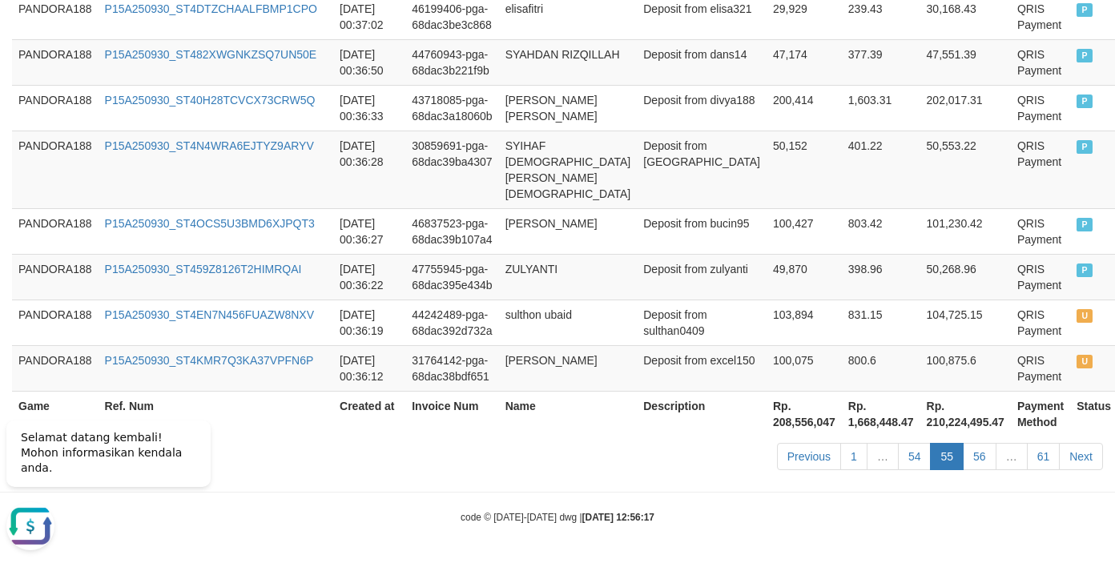
click at [915, 457] on link "54" at bounding box center [915, 456] width 34 height 27
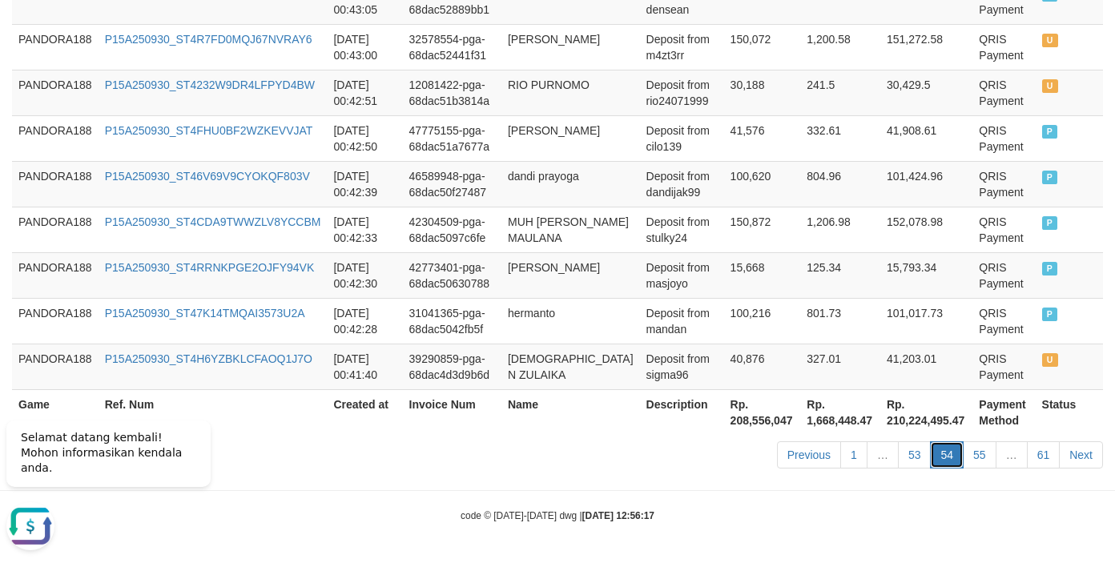
click at [947, 457] on link "54" at bounding box center [947, 454] width 34 height 27
click at [974, 455] on link "55" at bounding box center [980, 454] width 34 height 27
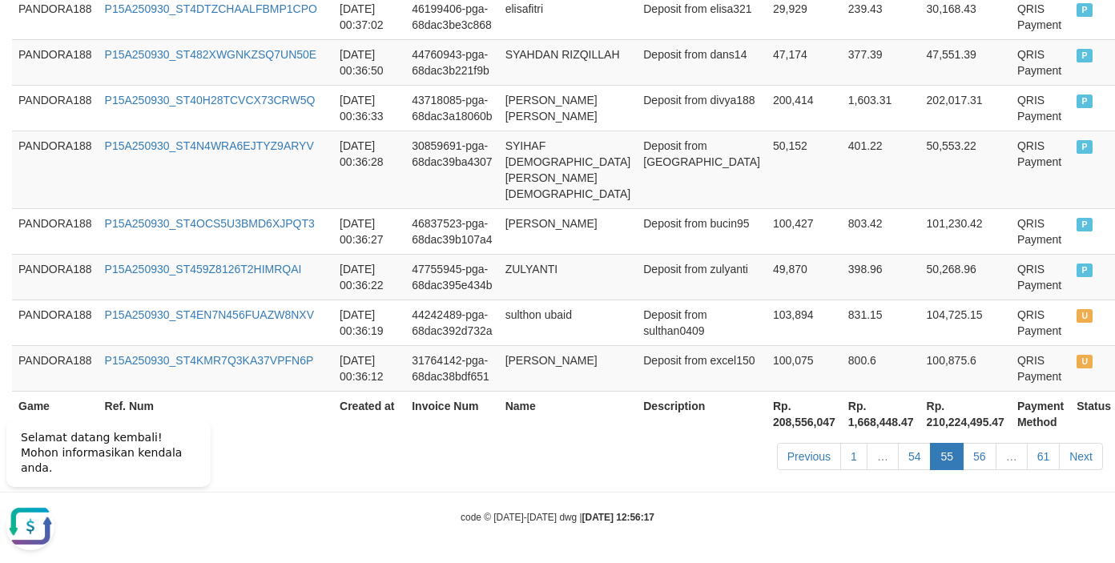
click at [650, 472] on div "Previous 1 … 54 55 56 … 61 Next" at bounding box center [790, 458] width 626 height 34
click at [675, 454] on div "Previous 1 … 54 55 56 … 61 Next" at bounding box center [790, 458] width 626 height 34
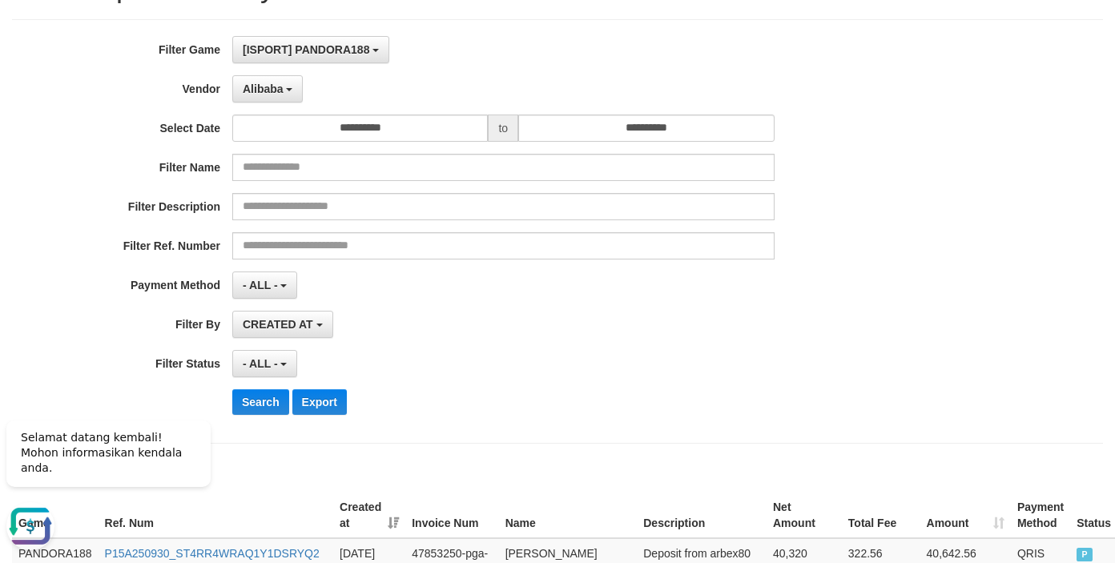
scroll to position [159, 0]
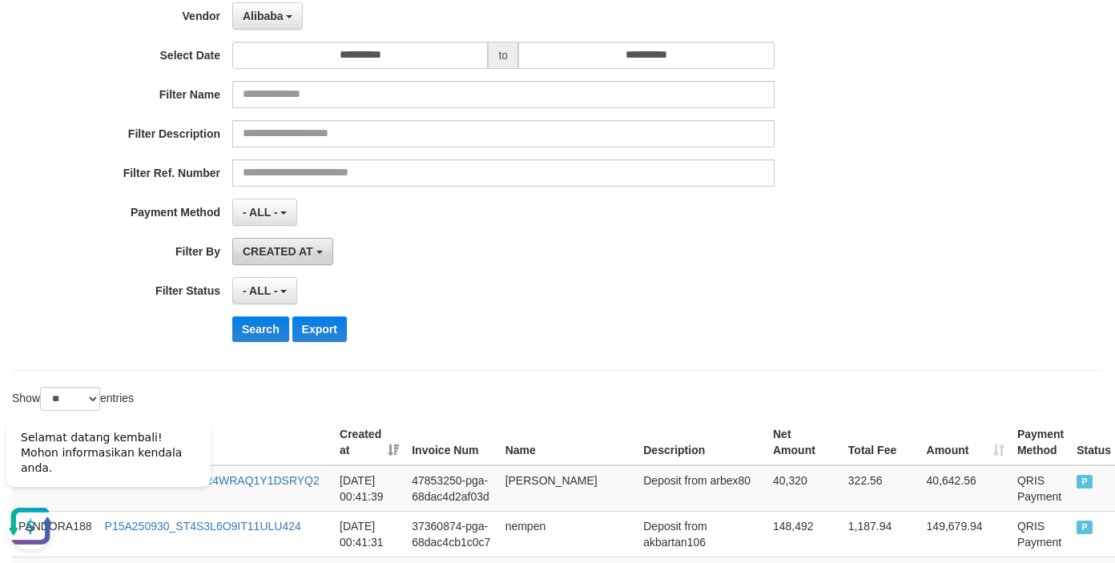
click at [281, 255] on span "CREATED AT" at bounding box center [278, 251] width 70 height 13
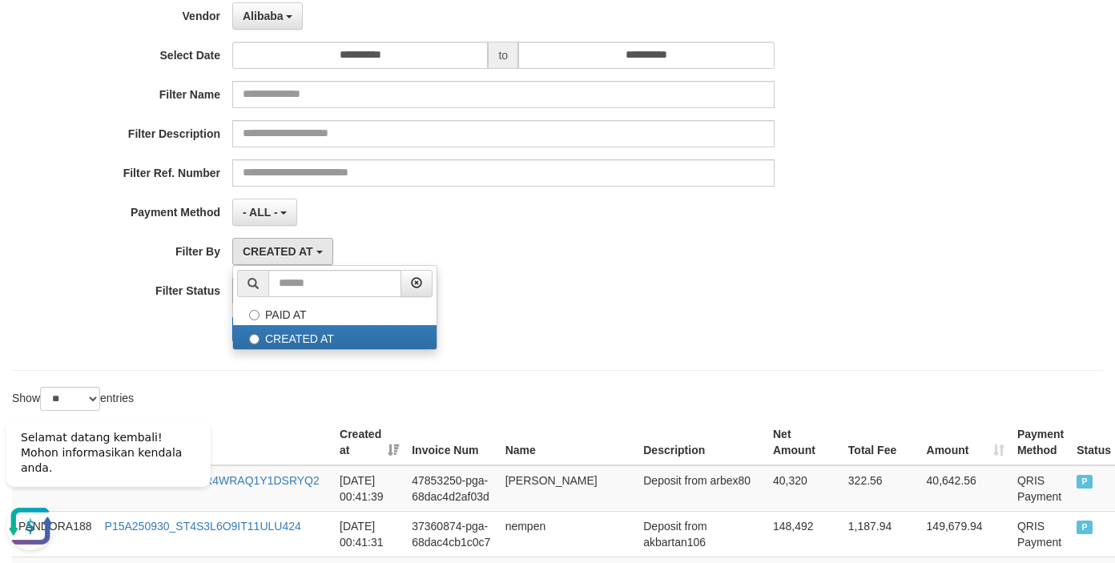
click at [366, 241] on div "CREATED AT PAID AT CREATED AT" at bounding box center [503, 251] width 542 height 27
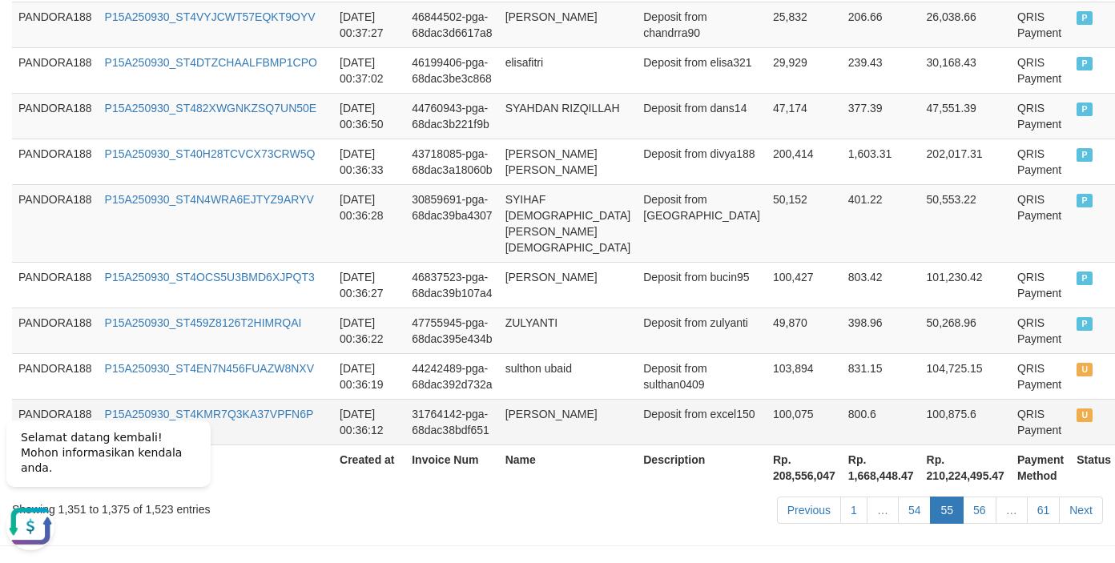
scroll to position [1423, 0]
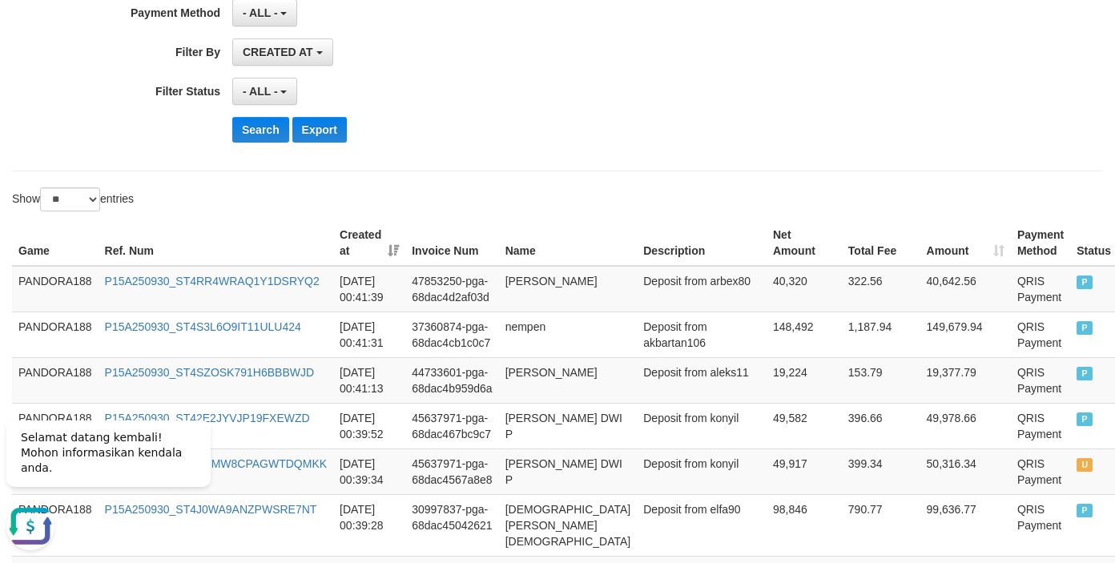
scroll to position [0, 0]
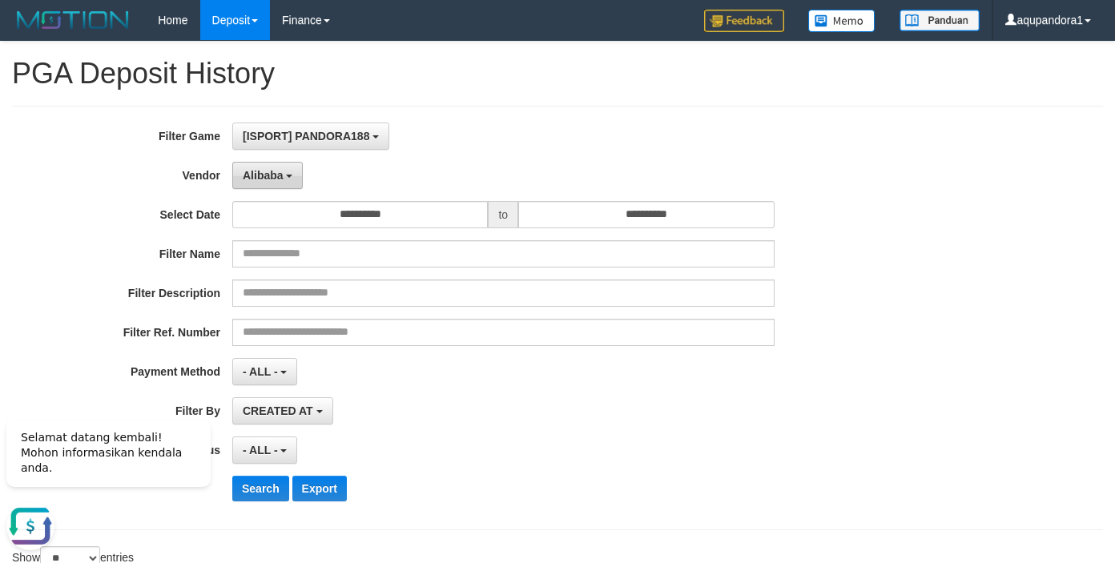
click at [282, 175] on span "Alibaba" at bounding box center [263, 175] width 41 height 13
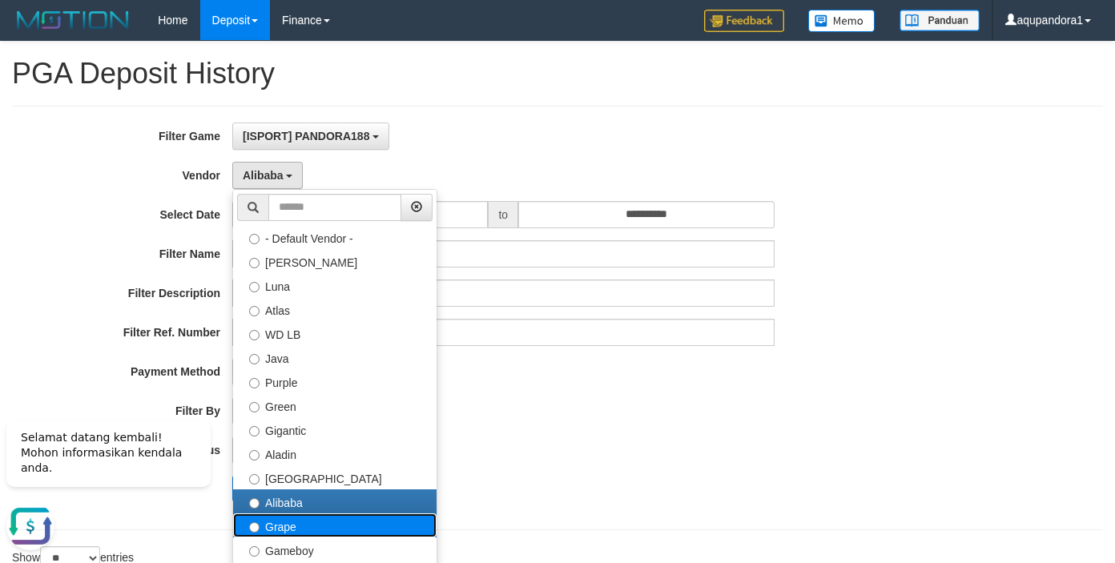
click at [292, 525] on label "Grape" at bounding box center [334, 525] width 203 height 24
select select "**********"
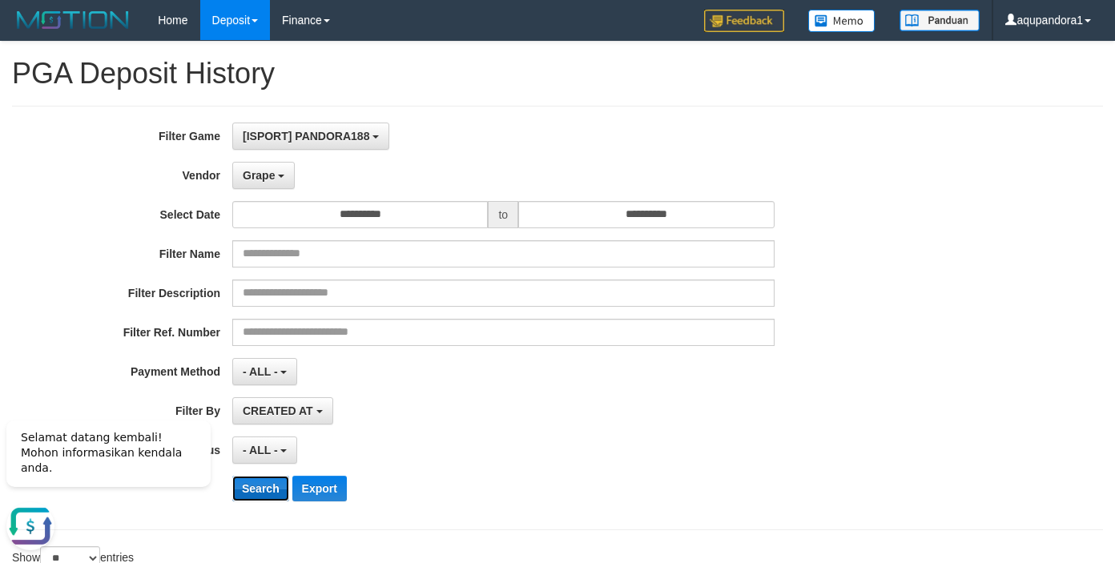
click at [259, 490] on button "Search" at bounding box center [260, 489] width 57 height 26
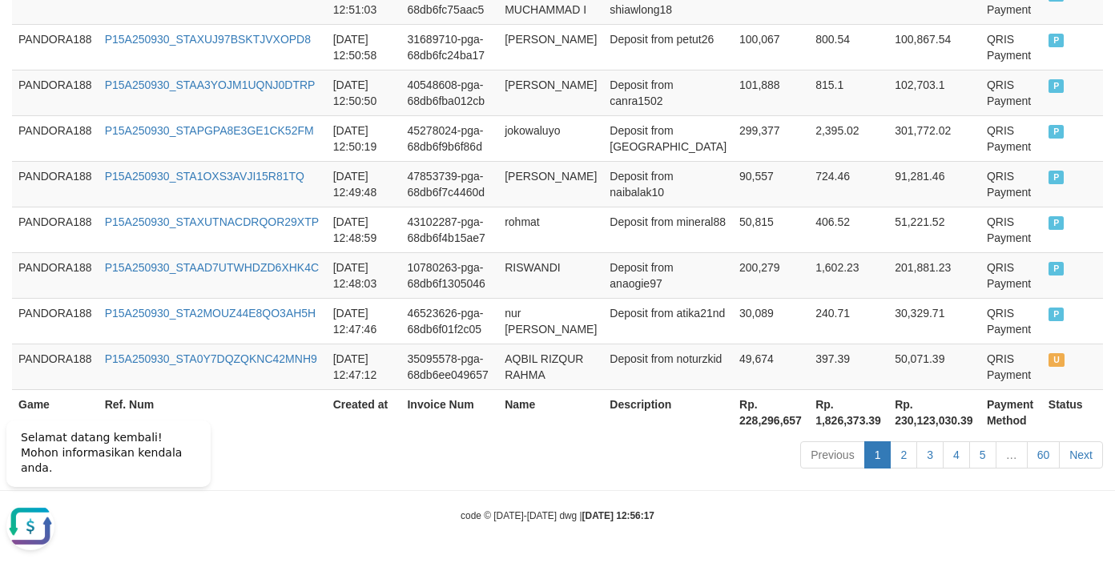
scroll to position [1423, 0]
click at [1036, 469] on div "Previous 1 2 3 4 5 … 60 Next" at bounding box center [790, 457] width 626 height 34
click at [1040, 449] on link "60" at bounding box center [1044, 454] width 34 height 27
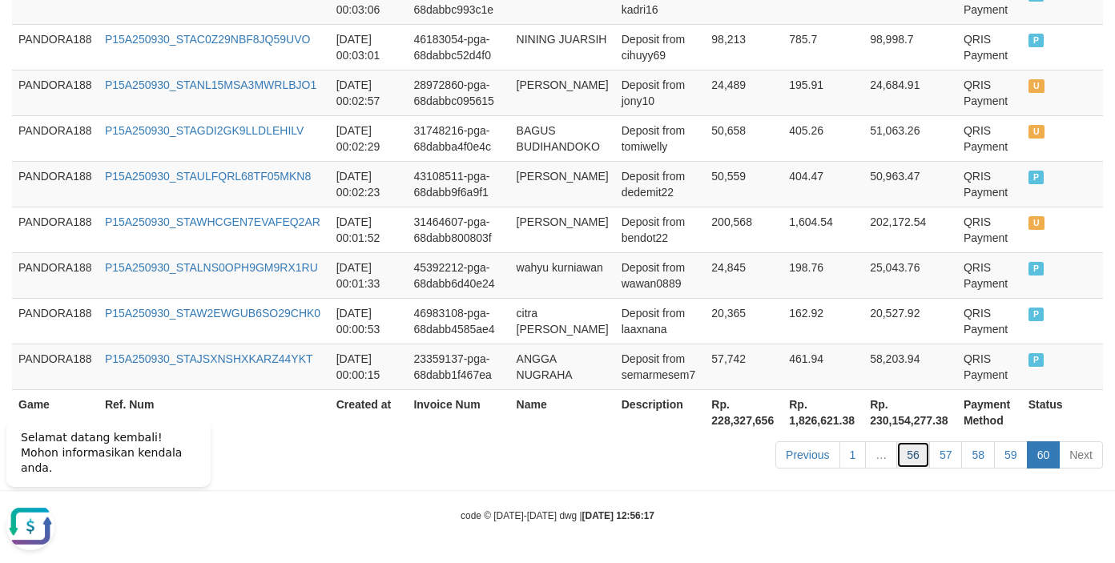
click at [915, 450] on link "56" at bounding box center [913, 454] width 34 height 27
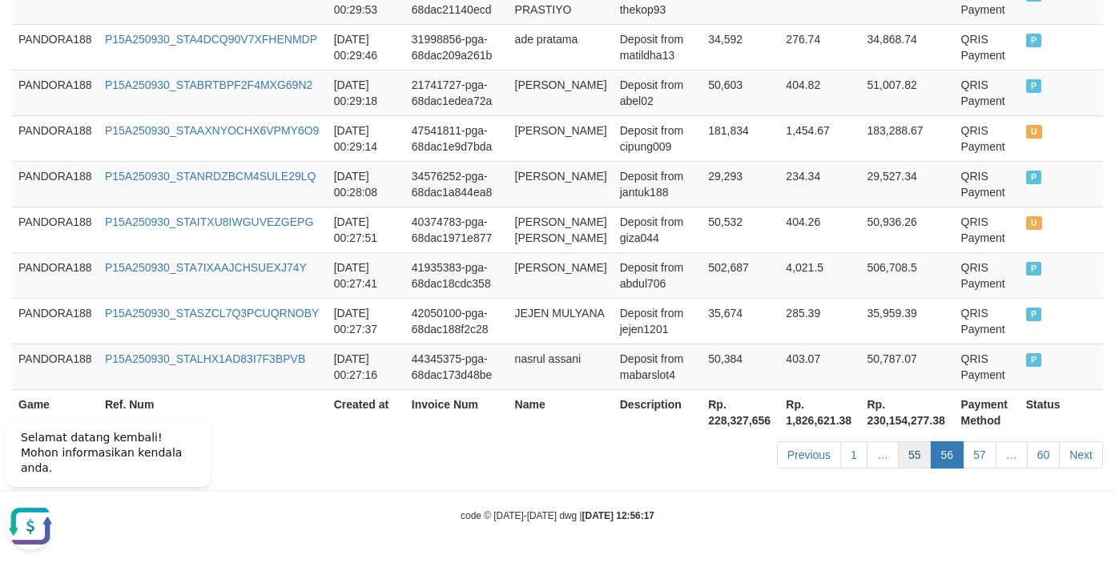
click at [899, 453] on link "55" at bounding box center [915, 454] width 34 height 27
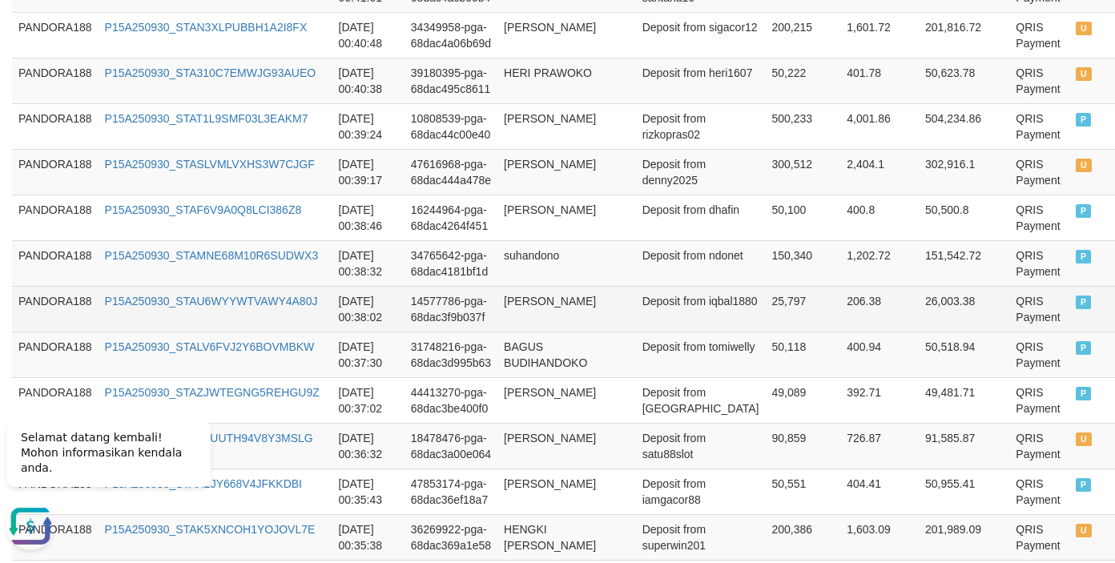
scroll to position [750, 0]
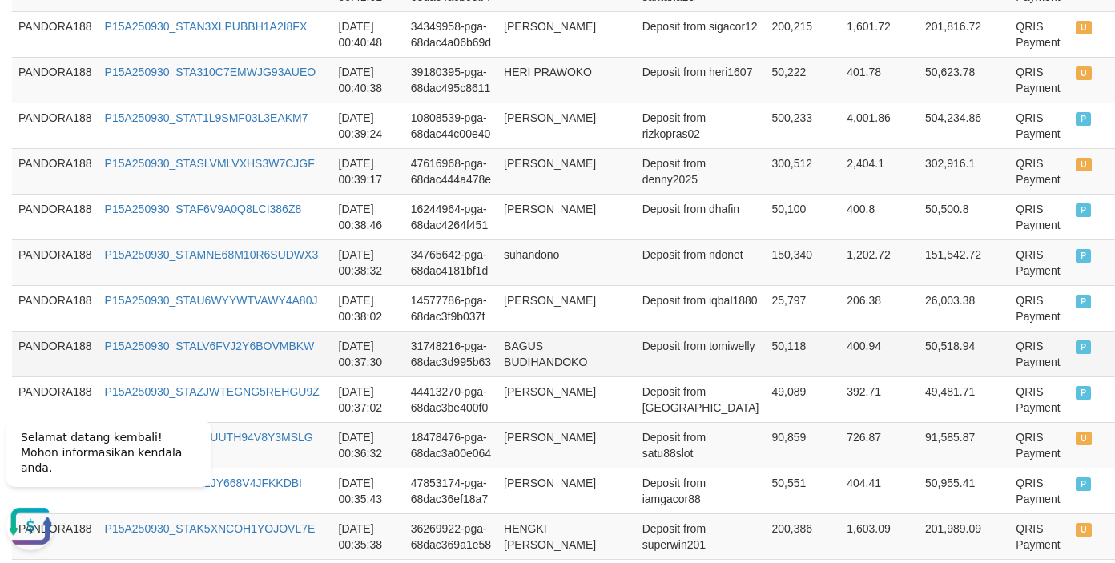
click at [598, 376] on td "BAGUS BUDIHANDOKO" at bounding box center [566, 354] width 139 height 46
click at [253, 176] on td "P15A250930_STASLVMLVXHS3W7CJGF" at bounding box center [216, 171] width 234 height 46
copy link "P15A250930_STASLVMLVXHS3W7CJGF"
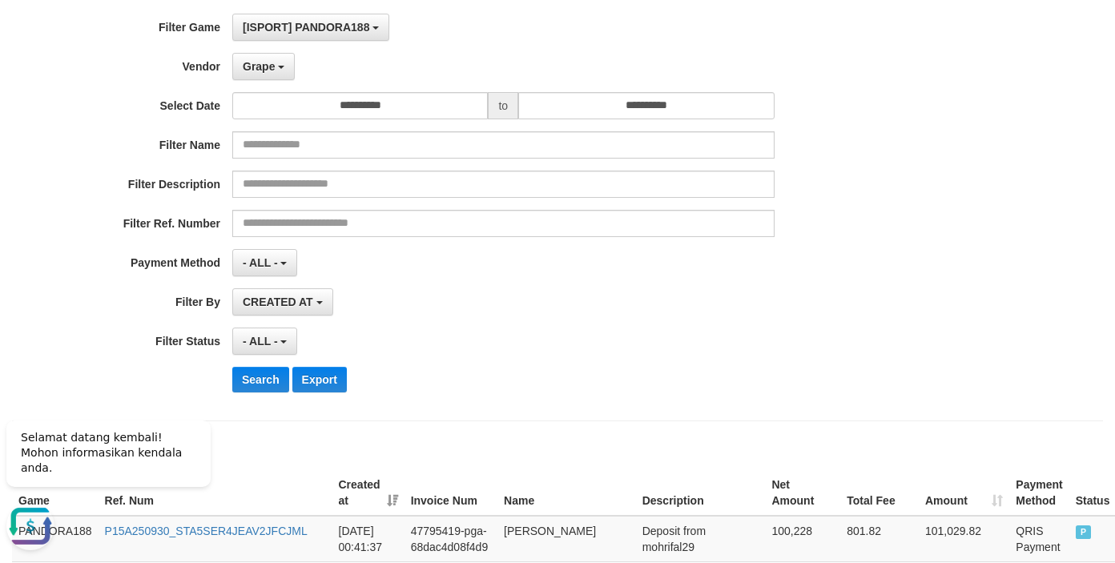
scroll to position [0, 0]
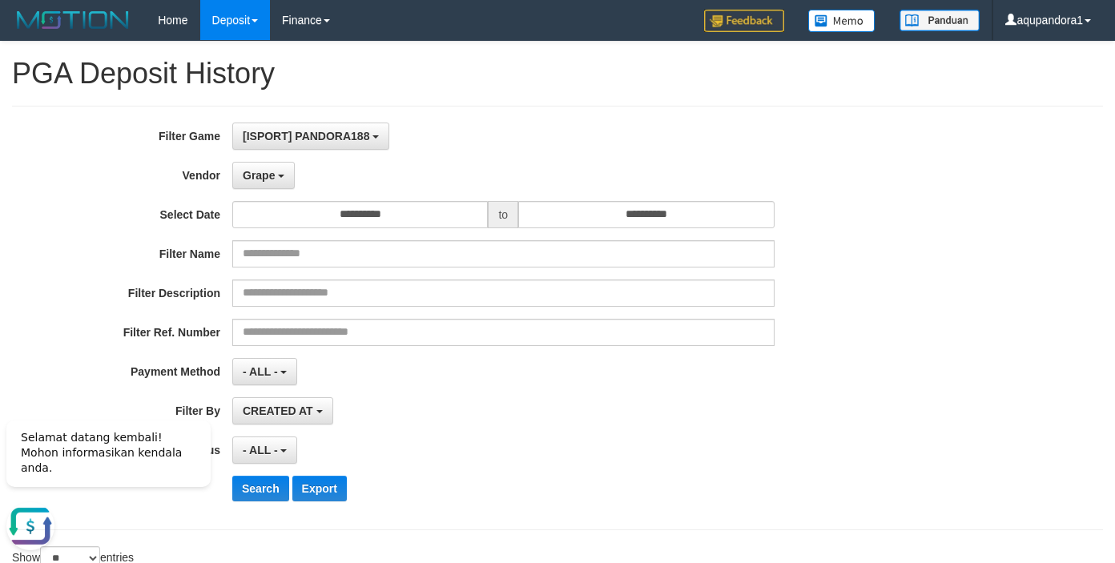
click at [909, 404] on div "**********" at bounding box center [464, 410] width 929 height 27
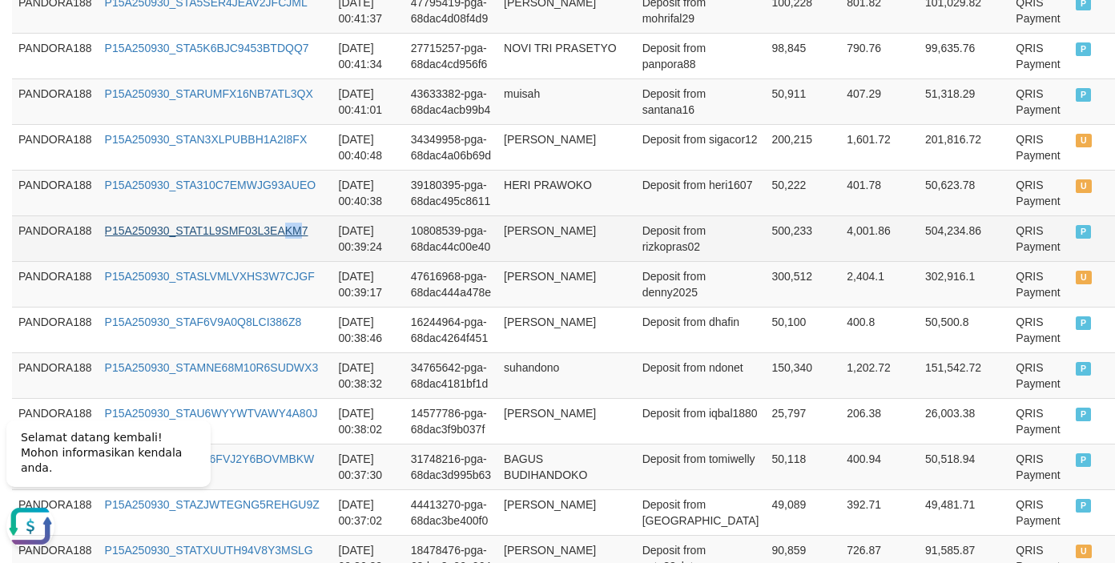
click at [301, 240] on td "P15A250930_STAT1L9SMF03L3EAKM7" at bounding box center [216, 238] width 234 height 46
